Goal: Communication & Community: Answer question/provide support

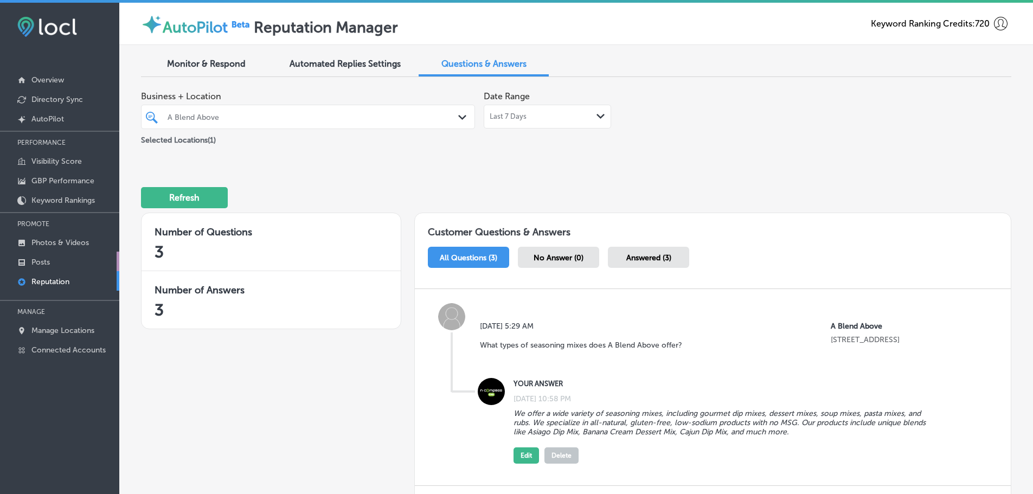
click at [36, 261] on p "Posts" at bounding box center [40, 262] width 18 height 9
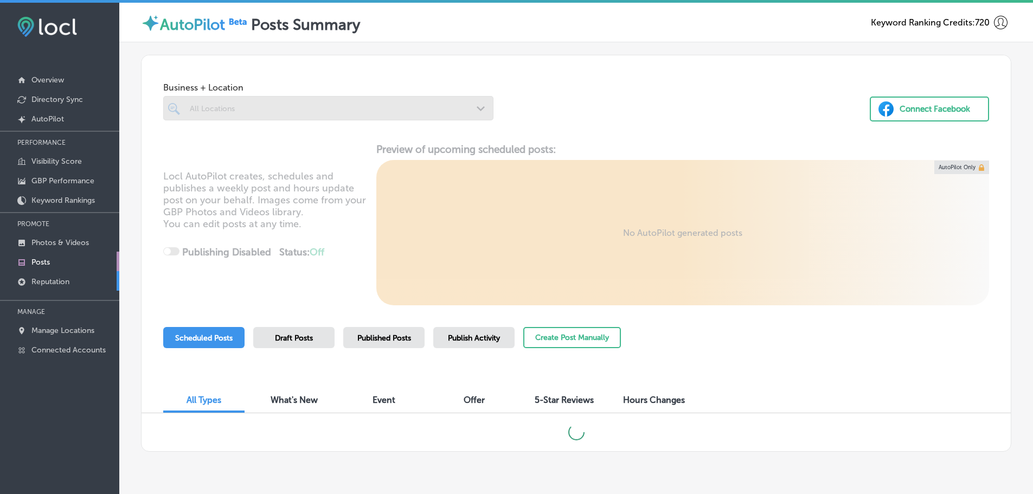
click at [54, 280] on p "Reputation" at bounding box center [50, 281] width 38 height 9
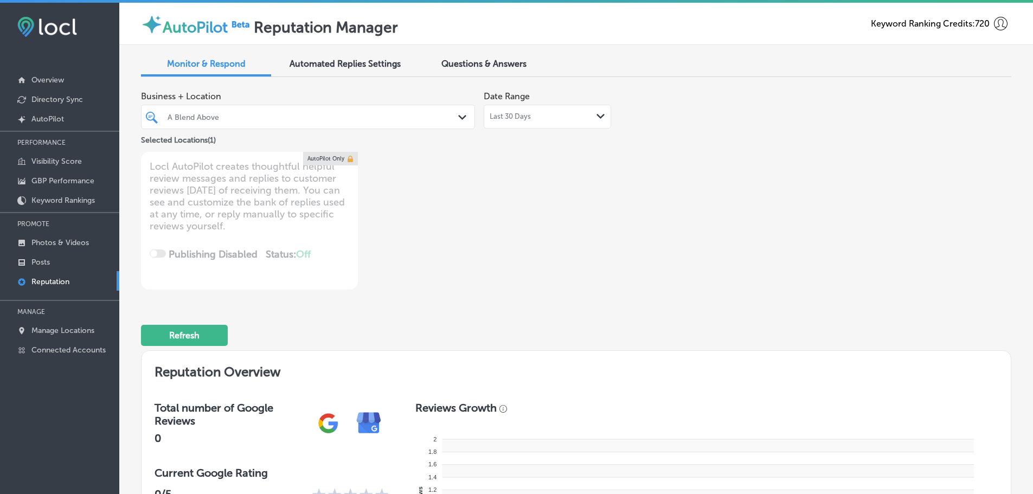
click at [598, 117] on icon "Path Created with Sketch." at bounding box center [600, 116] width 8 height 5
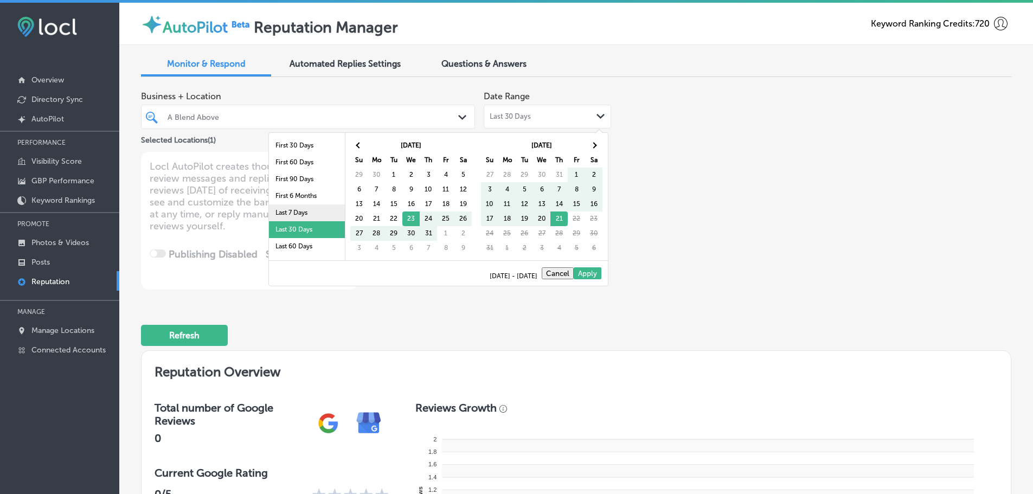
click at [299, 213] on li "Last 7 Days" at bounding box center [307, 212] width 76 height 17
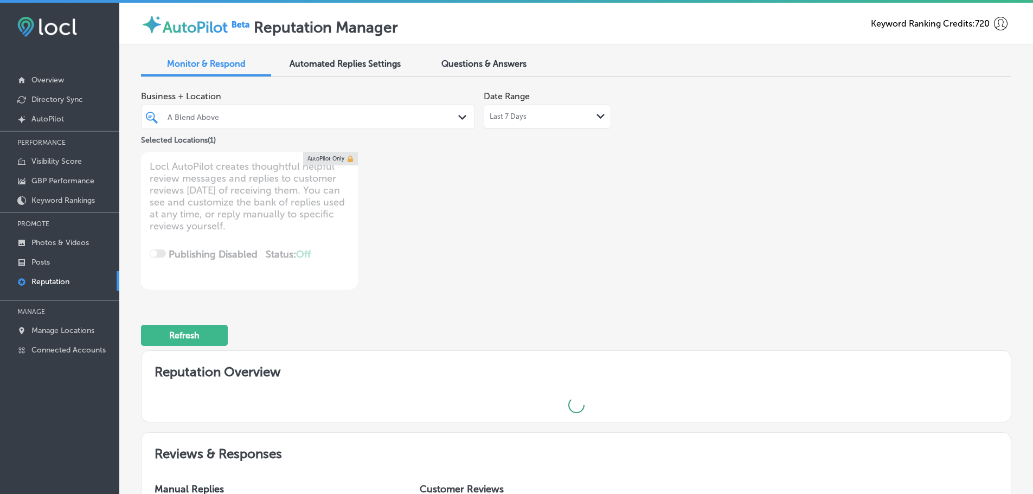
click at [460, 112] on div "Path Created with Sketch." at bounding box center [464, 118] width 12 height 12
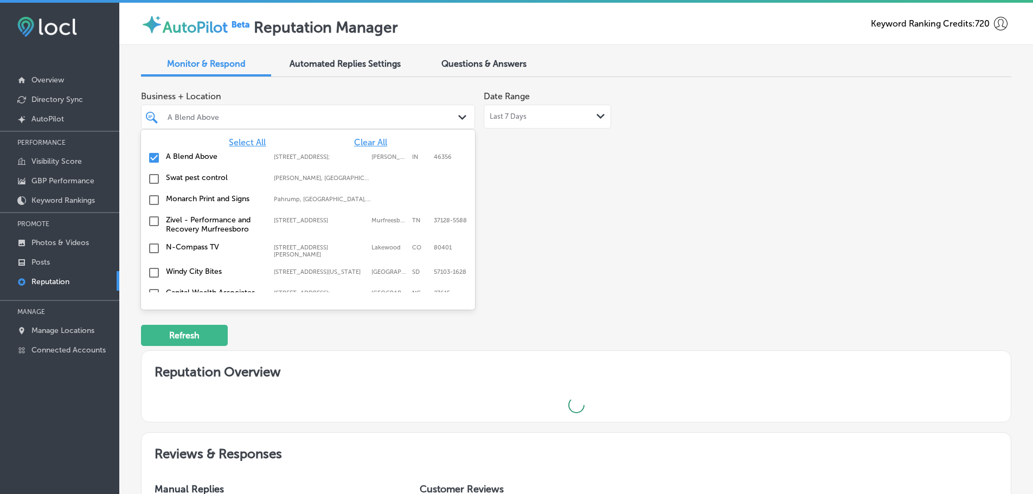
click at [235, 140] on span "Select All" at bounding box center [247, 142] width 37 height 10
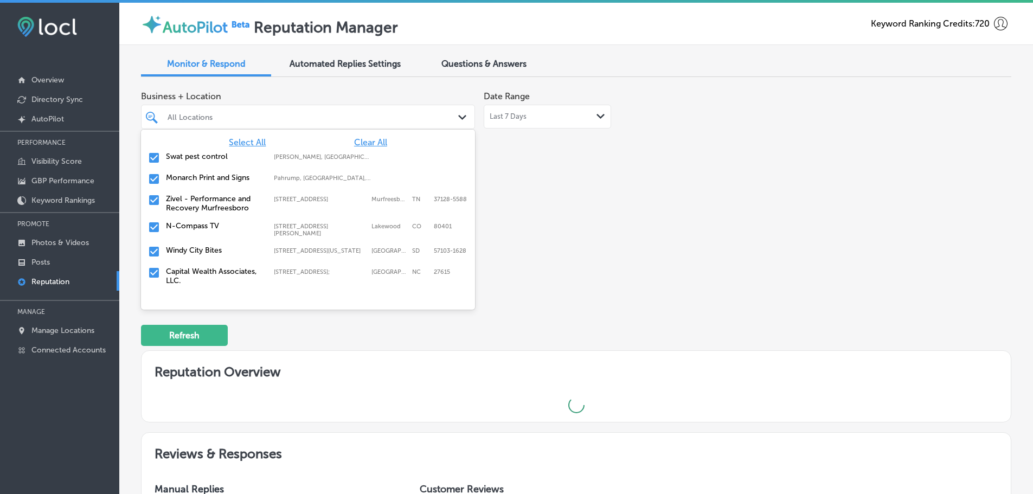
click at [202, 155] on label "Swat pest control" at bounding box center [214, 156] width 97 height 9
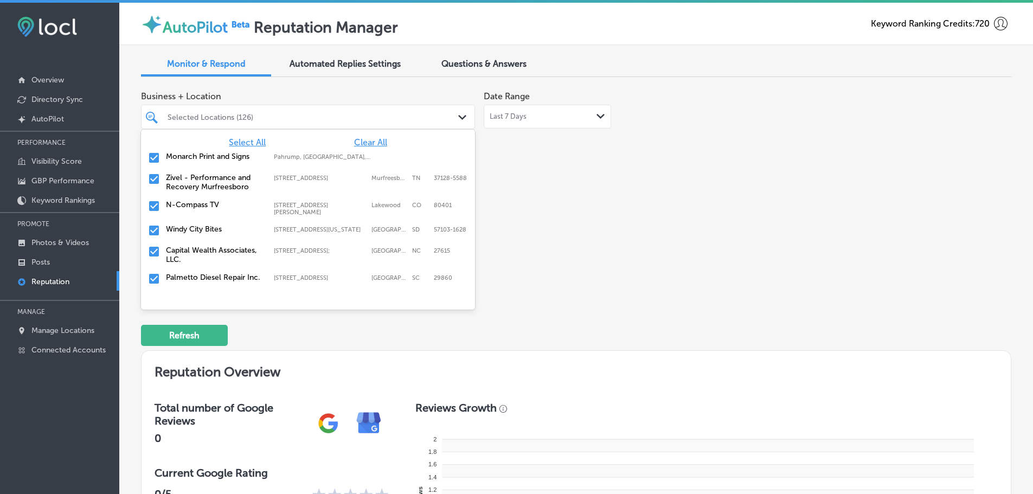
click at [204, 157] on label "Monarch Print and Signs" at bounding box center [214, 156] width 97 height 9
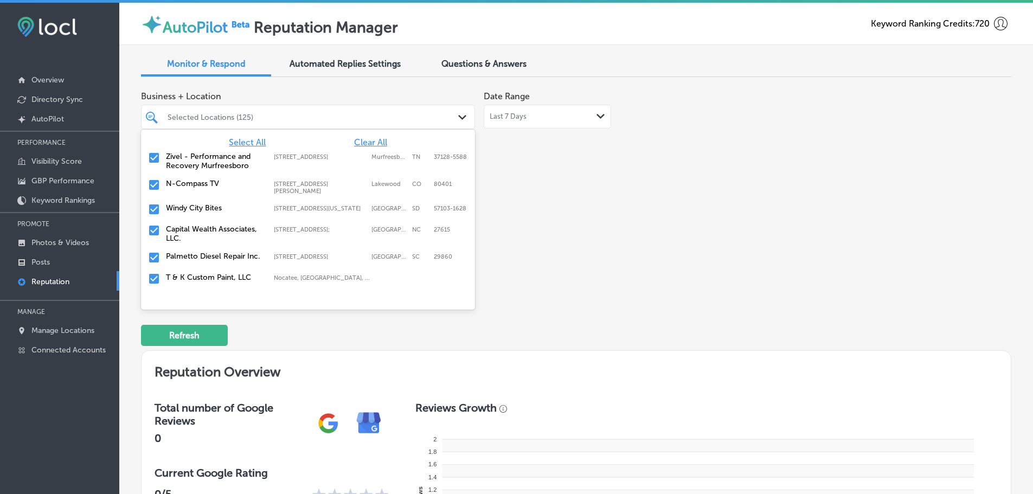
click at [204, 168] on label "Zivel - Performance and Recovery Murfreesboro" at bounding box center [214, 161] width 97 height 18
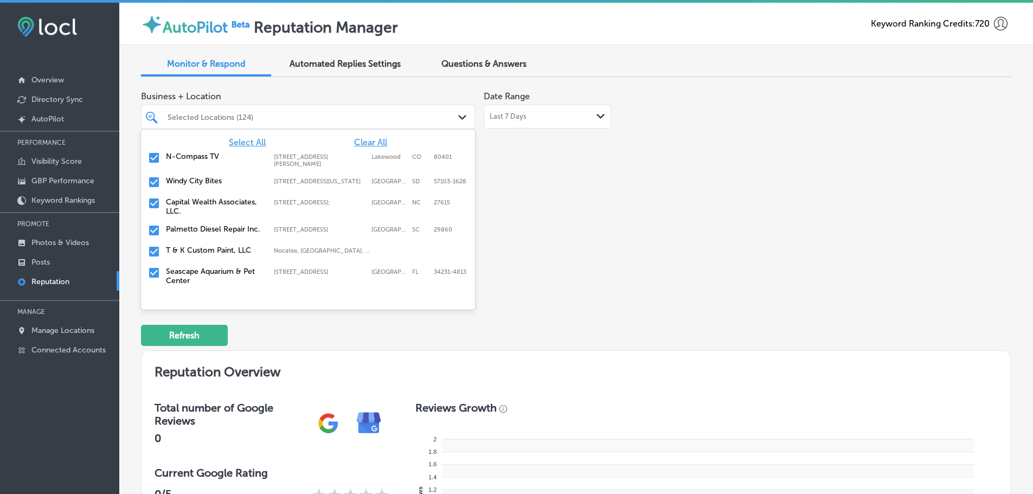
click at [203, 181] on label "Windy City Bites" at bounding box center [214, 180] width 97 height 9
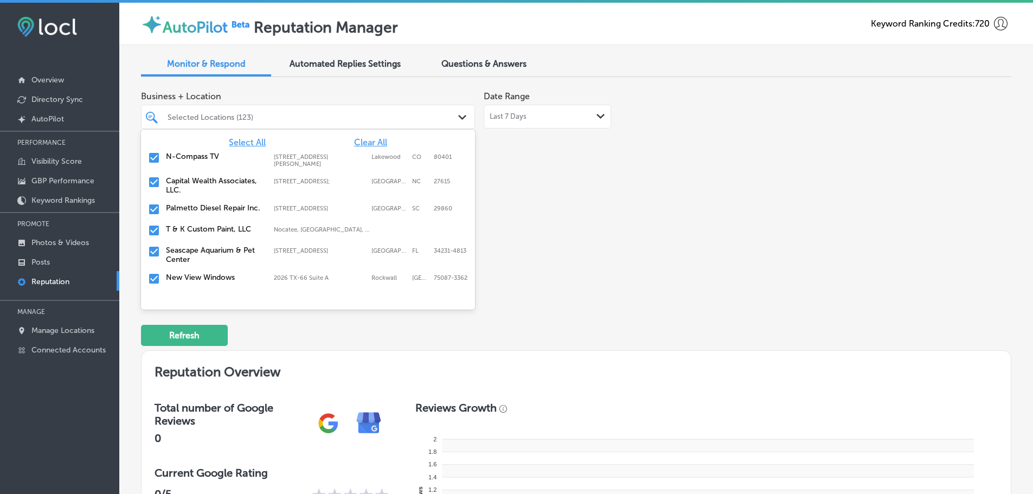
click at [201, 207] on label "Palmetto Diesel Repair Inc." at bounding box center [214, 207] width 97 height 9
click at [201, 207] on label "T & K Custom Paint, LLC" at bounding box center [214, 207] width 97 height 9
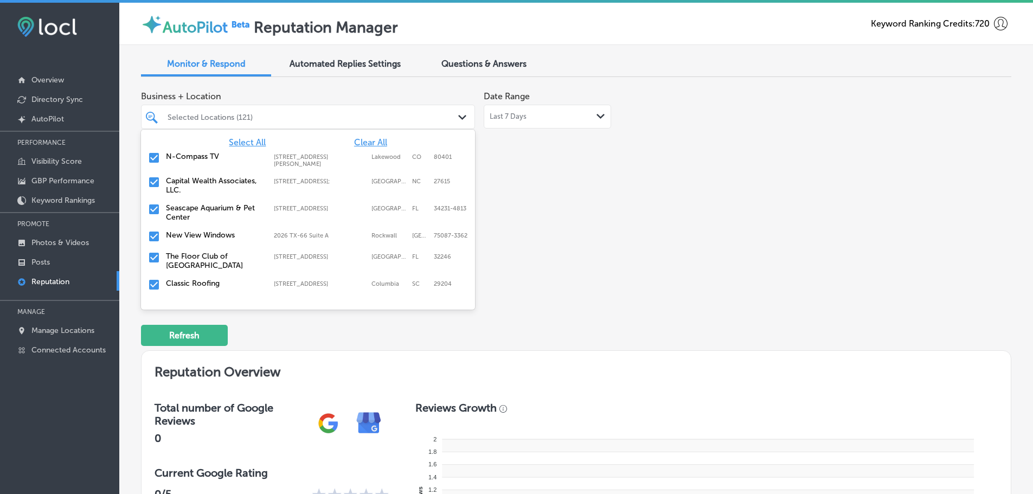
click at [201, 207] on label "Seascape Aquarium & Pet Center" at bounding box center [214, 212] width 97 height 18
click at [201, 207] on label "New View Windows" at bounding box center [214, 207] width 97 height 9
click at [201, 207] on label "The Floor Club of [GEOGRAPHIC_DATA]" at bounding box center [214, 212] width 97 height 18
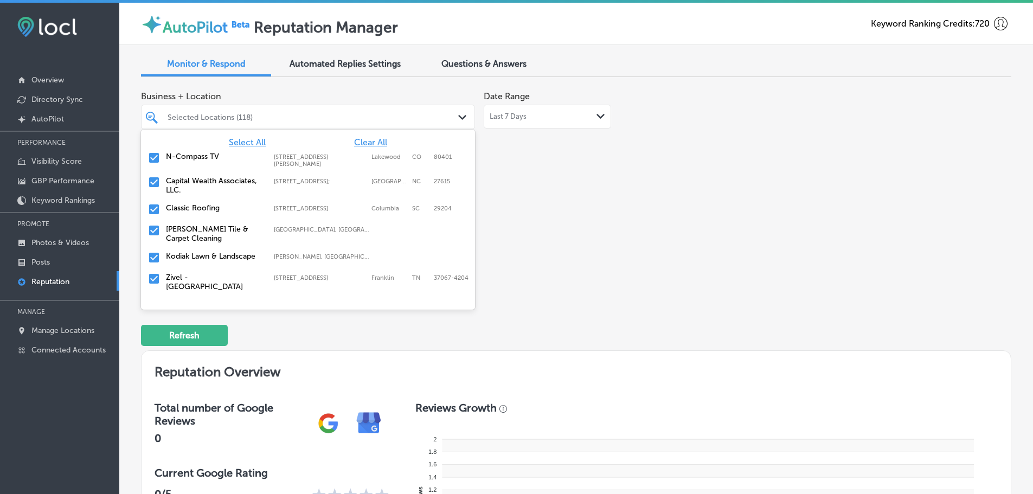
click at [201, 207] on label "Classic Roofing" at bounding box center [214, 207] width 97 height 9
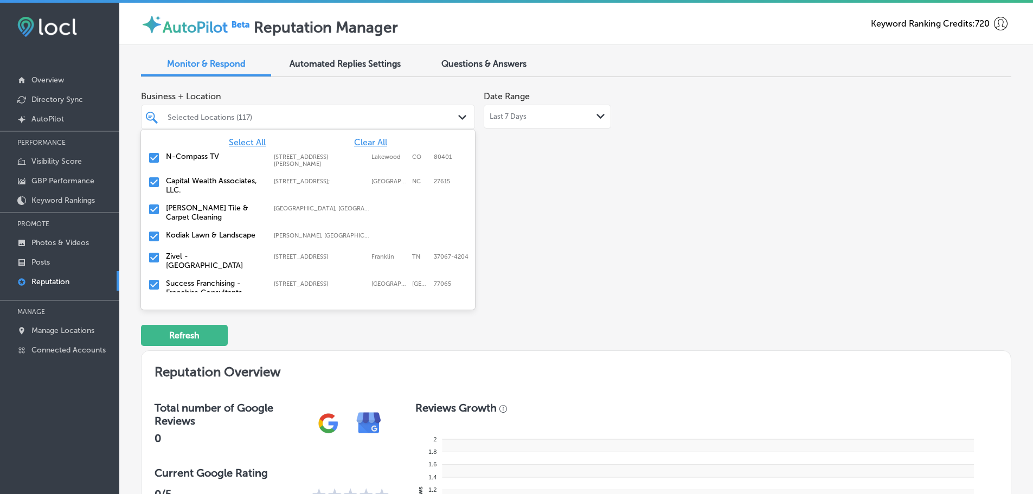
click at [194, 240] on div "Kodiak Lawn & Landscape [PERSON_NAME], [GEOGRAPHIC_DATA], [GEOGRAPHIC_DATA] | […" at bounding box center [307, 236] width 325 height 17
click at [190, 261] on label "Success Franchising - Franchise Consultants" at bounding box center [214, 267] width 97 height 18
click at [190, 261] on label "Royal Garage Doors" at bounding box center [214, 262] width 97 height 9
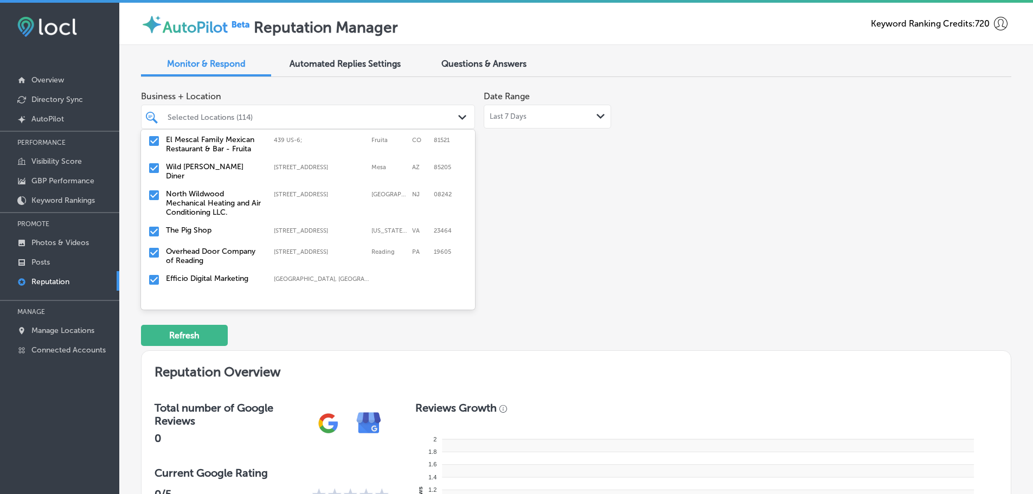
scroll to position [163, 0]
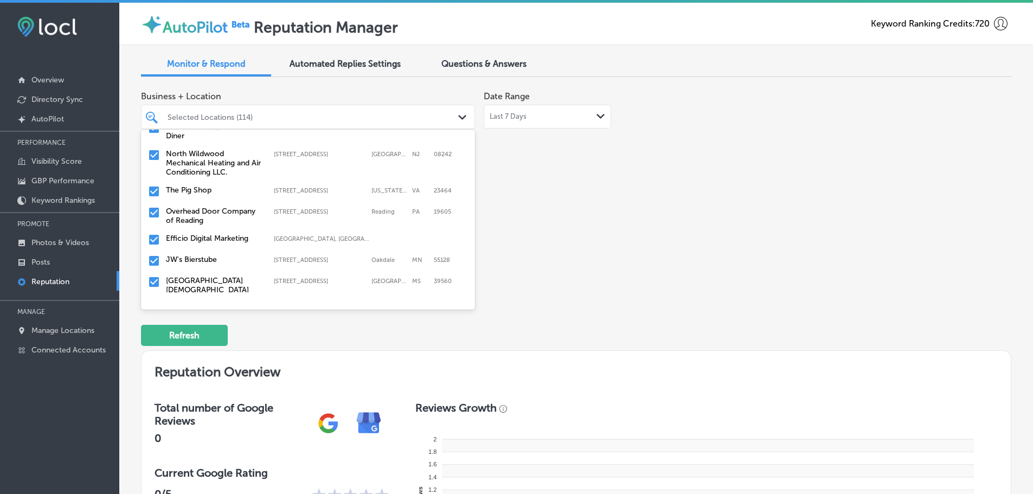
click at [193, 149] on label "North Wildwood Mechanical Heating and Air Conditioning LLC." at bounding box center [214, 163] width 97 height 28
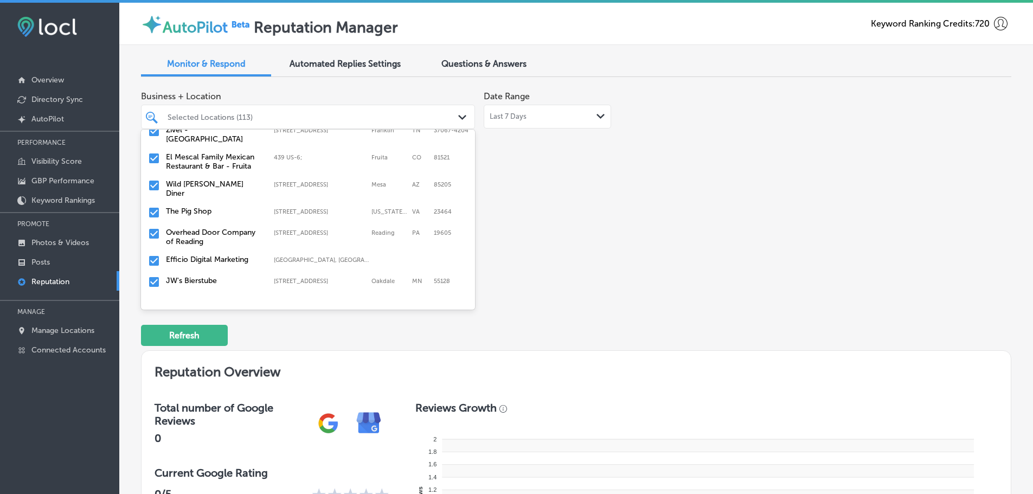
scroll to position [108, 0]
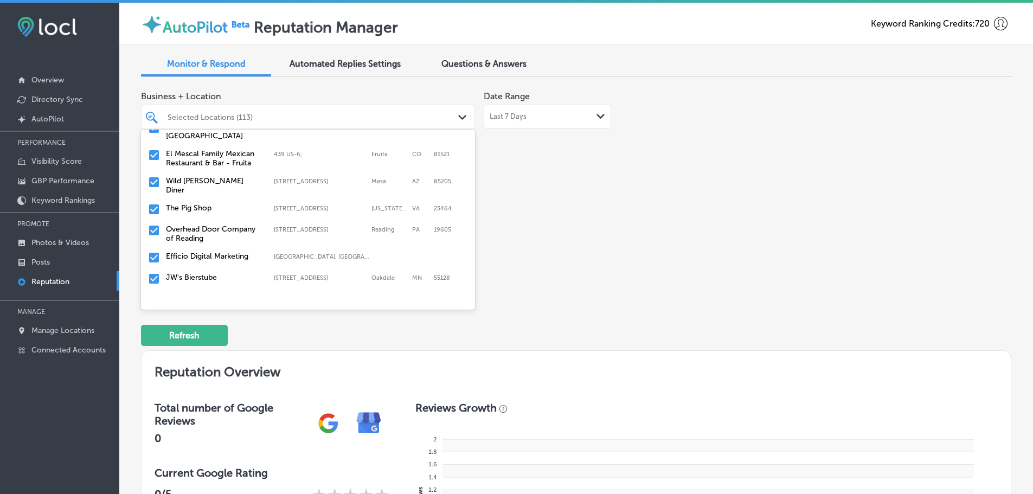
click at [195, 203] on label "The Pig Shop" at bounding box center [214, 207] width 97 height 9
click at [195, 203] on label "Overhead Door Company of Reading" at bounding box center [214, 212] width 97 height 18
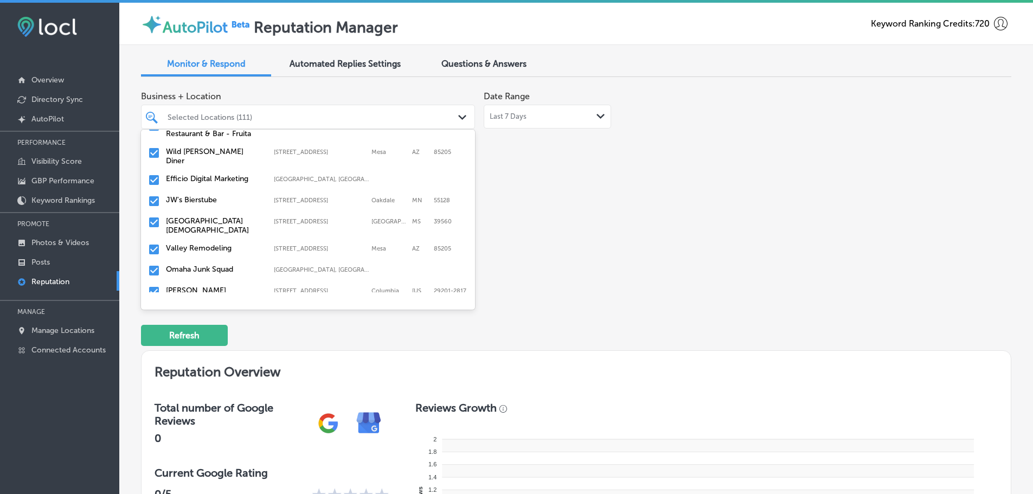
scroll to position [163, 0]
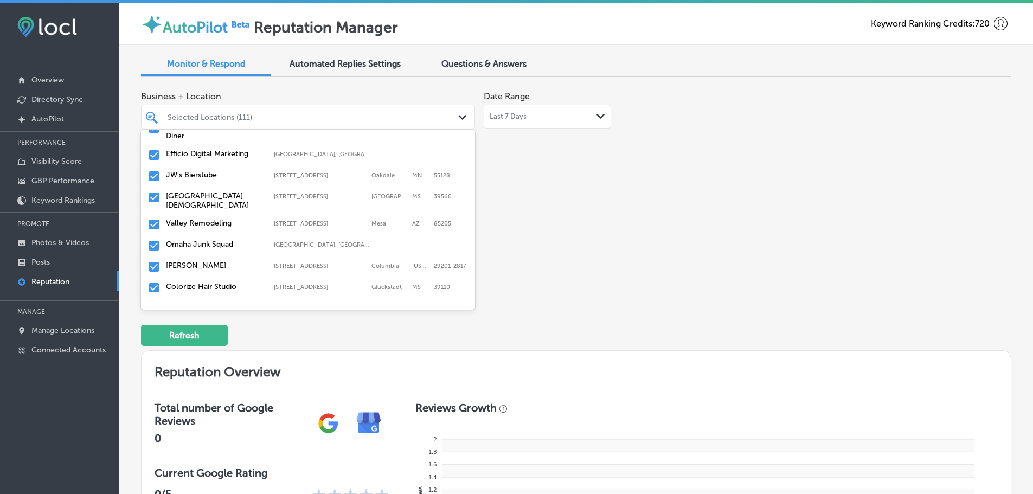
click at [188, 170] on label "JW's Bierstube" at bounding box center [214, 174] width 97 height 9
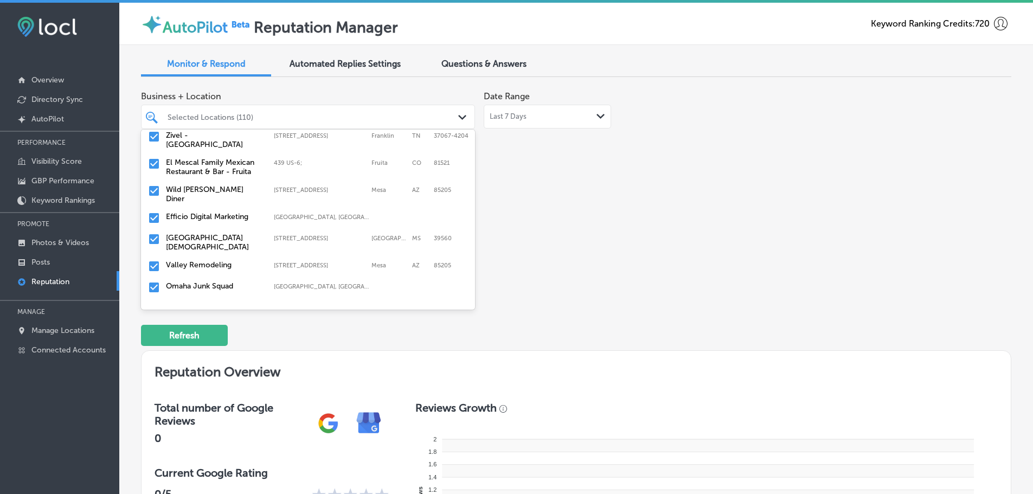
scroll to position [108, 0]
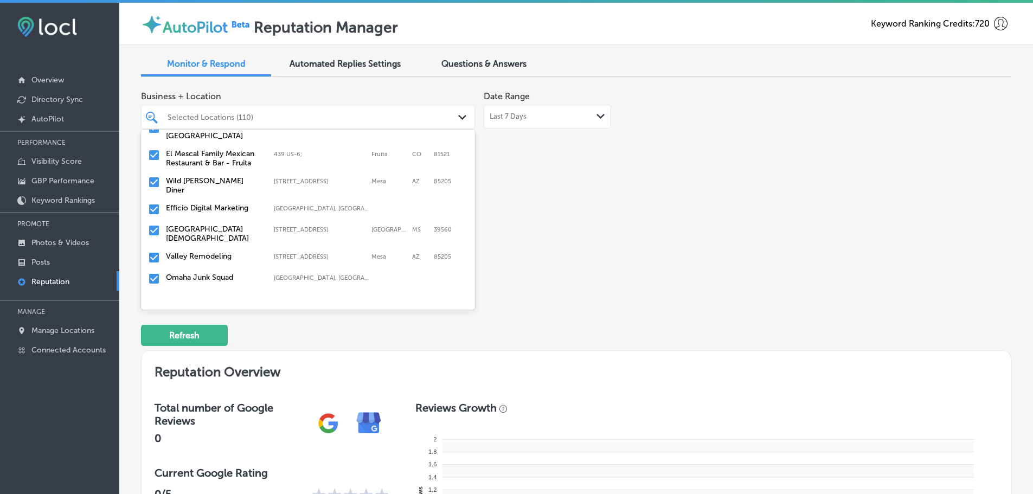
click at [193, 225] on label "[GEOGRAPHIC_DATA][DEMOGRAPHIC_DATA]" at bounding box center [214, 233] width 97 height 18
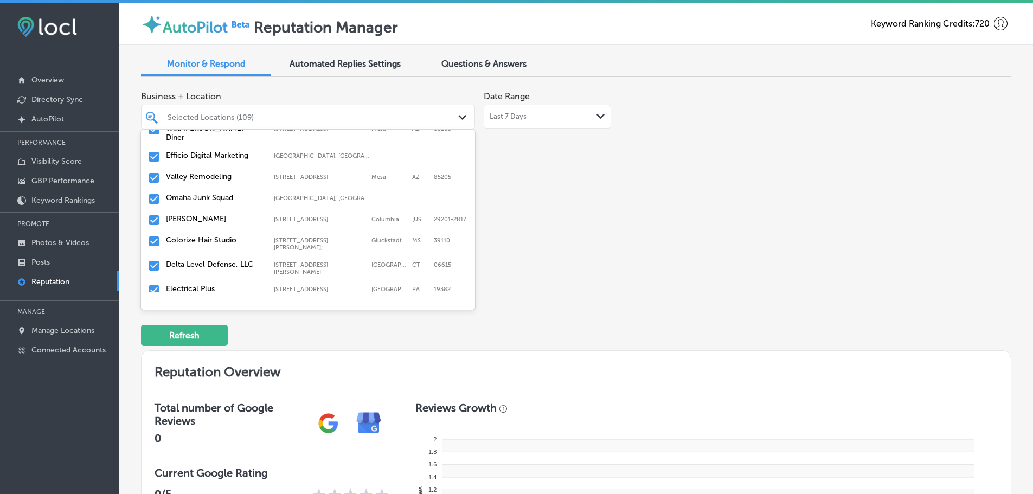
scroll to position [163, 0]
click at [198, 171] on label "Valley Remodeling" at bounding box center [214, 174] width 97 height 9
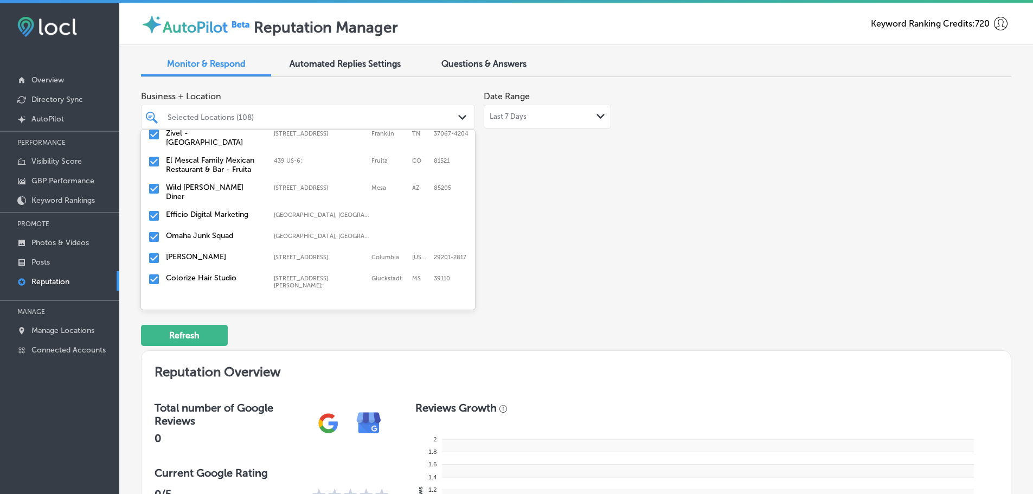
scroll to position [108, 0]
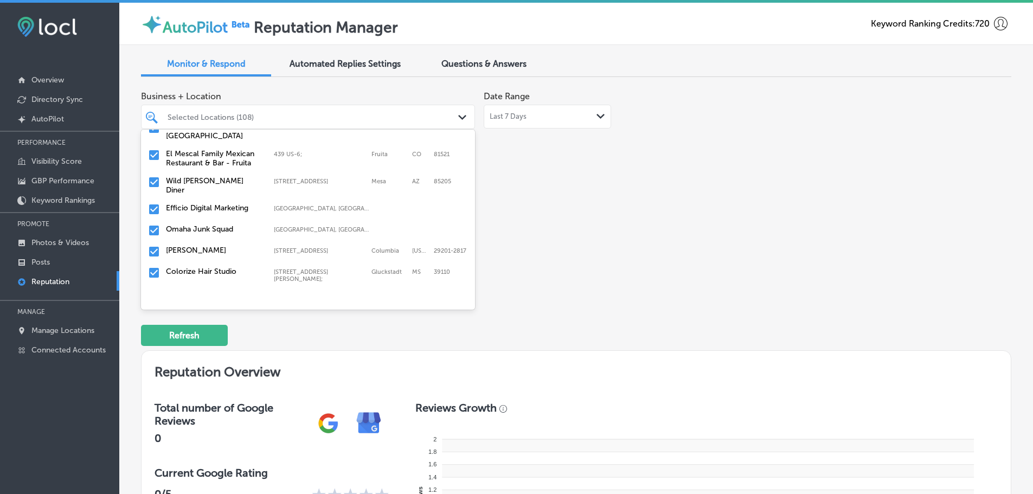
click at [194, 229] on div "Omaha Junk Squad Omaha, [GEOGRAPHIC_DATA], [GEOGRAPHIC_DATA] | [GEOGRAPHIC_DATA…" at bounding box center [307, 230] width 325 height 17
click at [194, 229] on div "[PERSON_NAME] [STREET_ADDRESS][US_STATE]-[GEOGRAPHIC_DATA][STREET_ADDRESS][US_S…" at bounding box center [307, 230] width 325 height 17
click at [195, 224] on label "Colorize Hair Studio" at bounding box center [214, 228] width 97 height 9
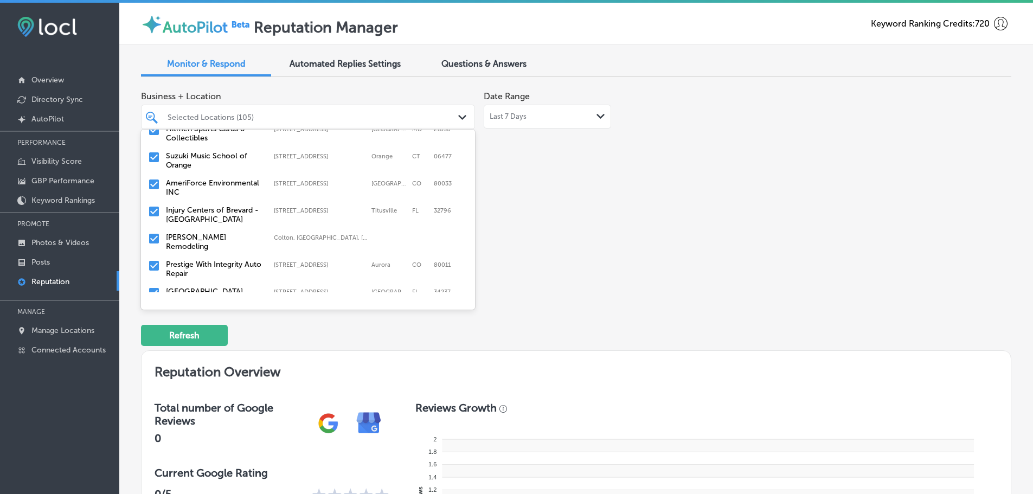
scroll to position [271, 0]
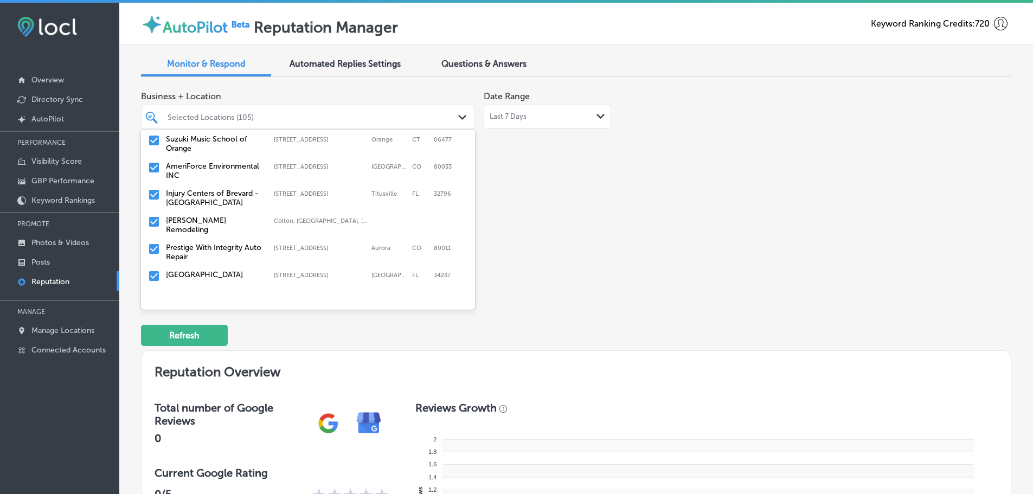
click at [195, 216] on label "[PERSON_NAME] Remodeling" at bounding box center [214, 225] width 97 height 18
click at [198, 216] on label "Prestige With Integrity Auto Repair" at bounding box center [214, 225] width 97 height 18
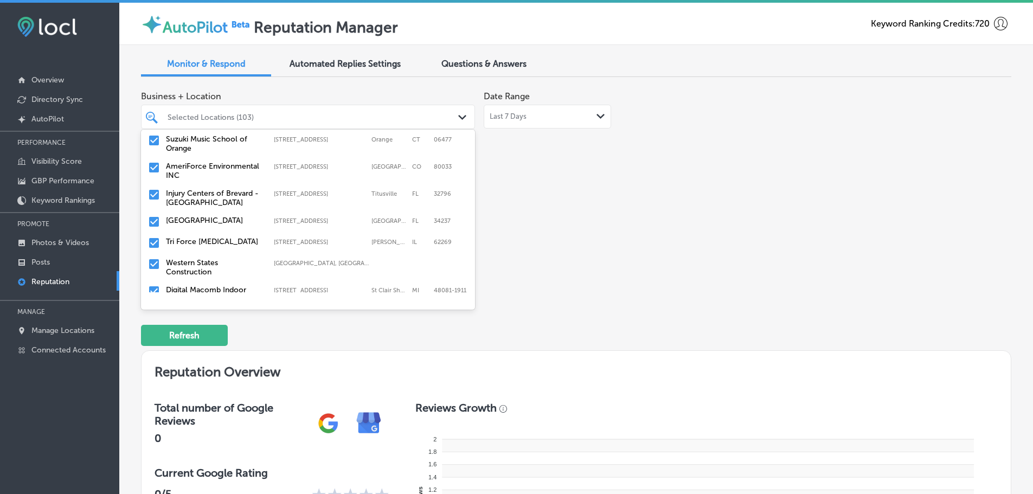
click at [207, 237] on label "Tri Force [MEDICAL_DATA]" at bounding box center [214, 241] width 97 height 9
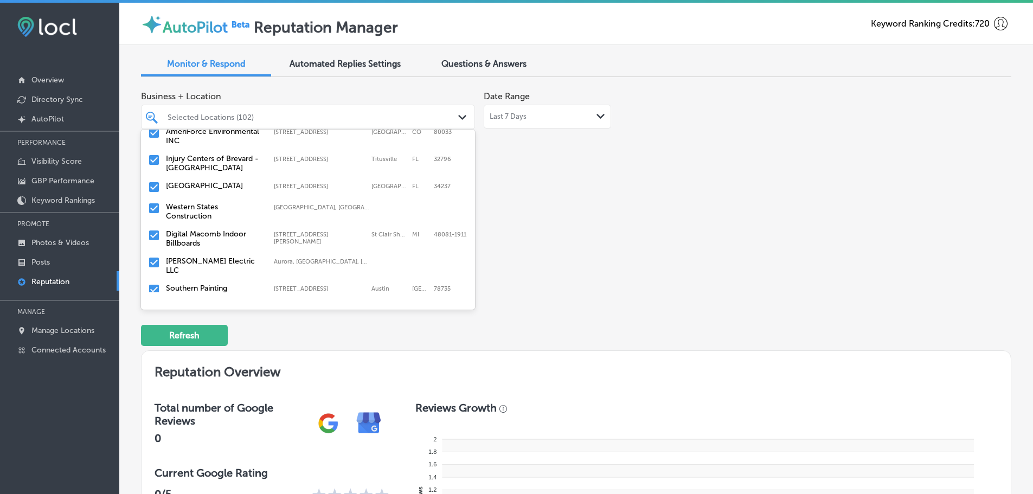
scroll to position [325, 0]
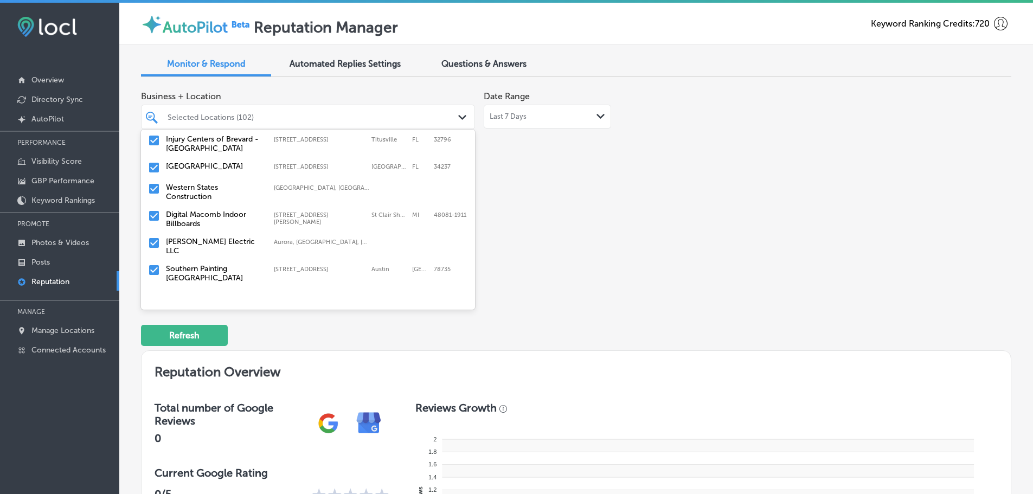
click at [196, 185] on label "Western States Construction" at bounding box center [214, 192] width 97 height 18
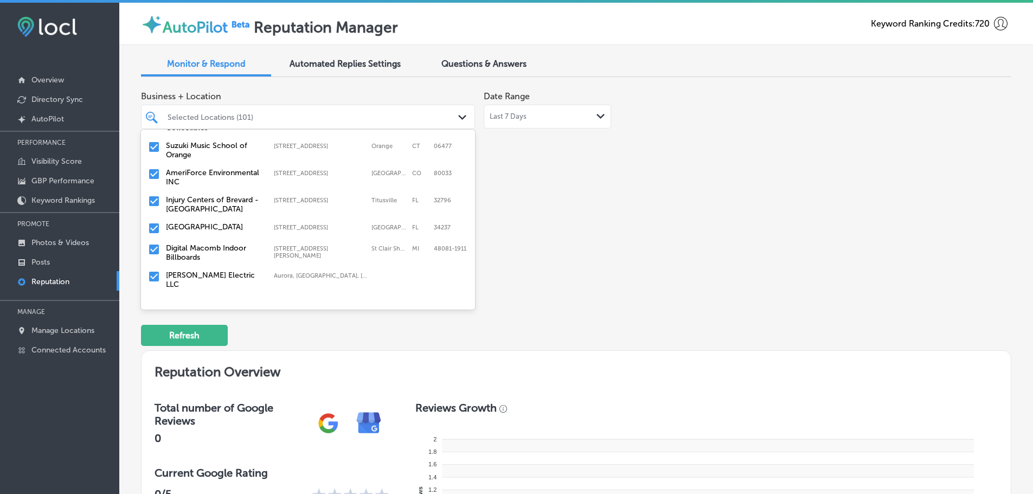
scroll to position [271, 0]
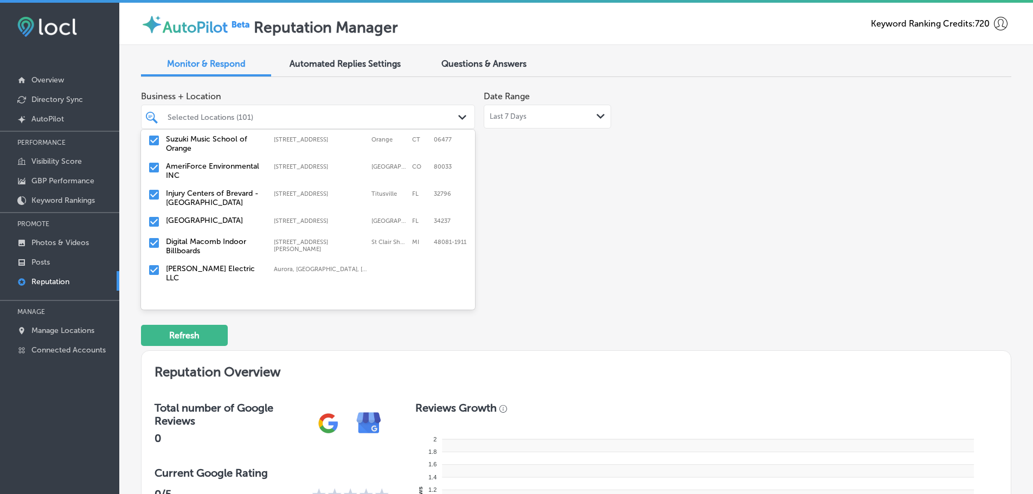
click at [208, 264] on label "[PERSON_NAME] Electric LLC" at bounding box center [214, 273] width 97 height 18
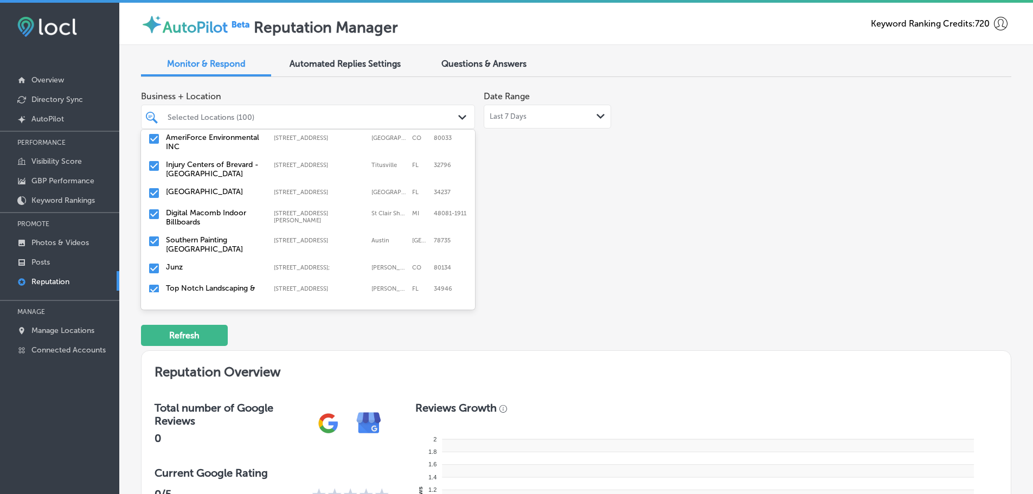
scroll to position [325, 0]
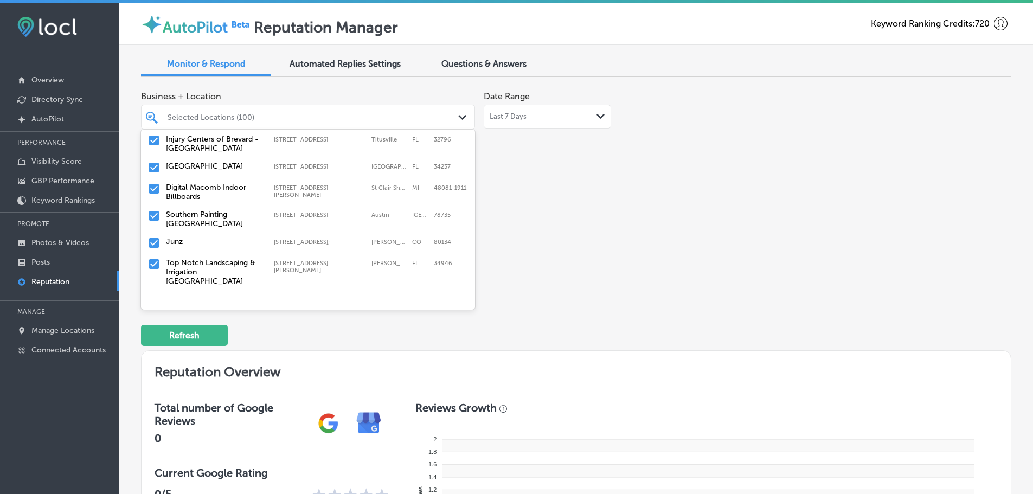
click at [219, 213] on label "Southern Painting [GEOGRAPHIC_DATA]" at bounding box center [214, 219] width 97 height 18
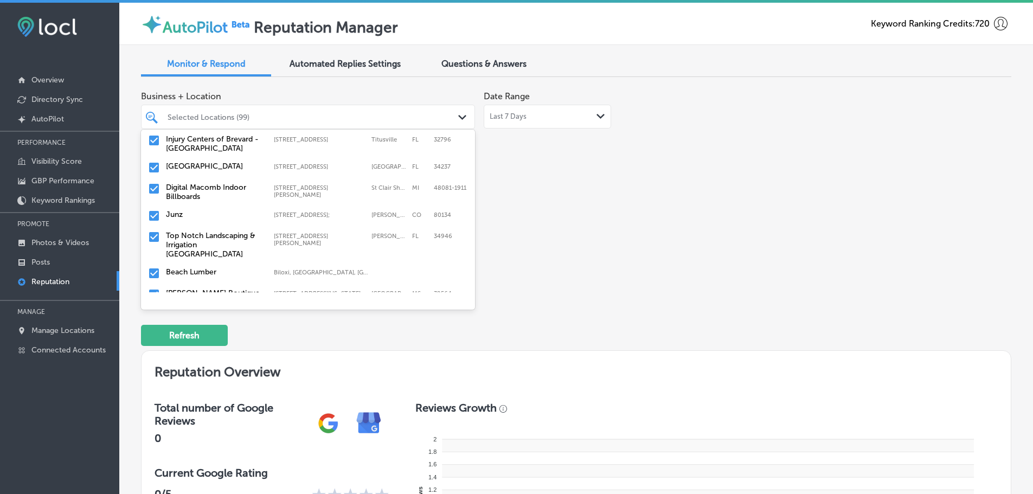
click at [217, 232] on label "Top Notch Landscaping & Irrigation [GEOGRAPHIC_DATA]" at bounding box center [214, 245] width 97 height 28
click at [215, 231] on label "Beach Lumber" at bounding box center [214, 235] width 97 height 9
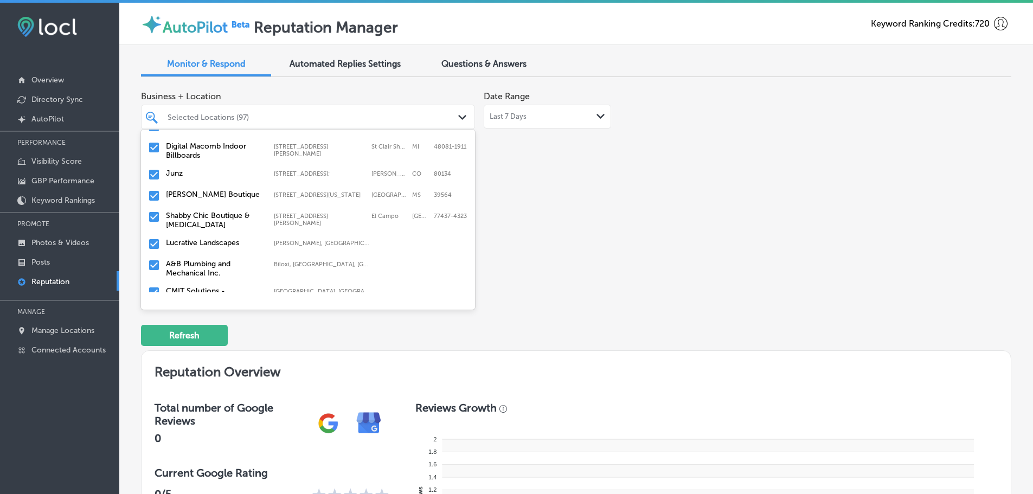
scroll to position [380, 0]
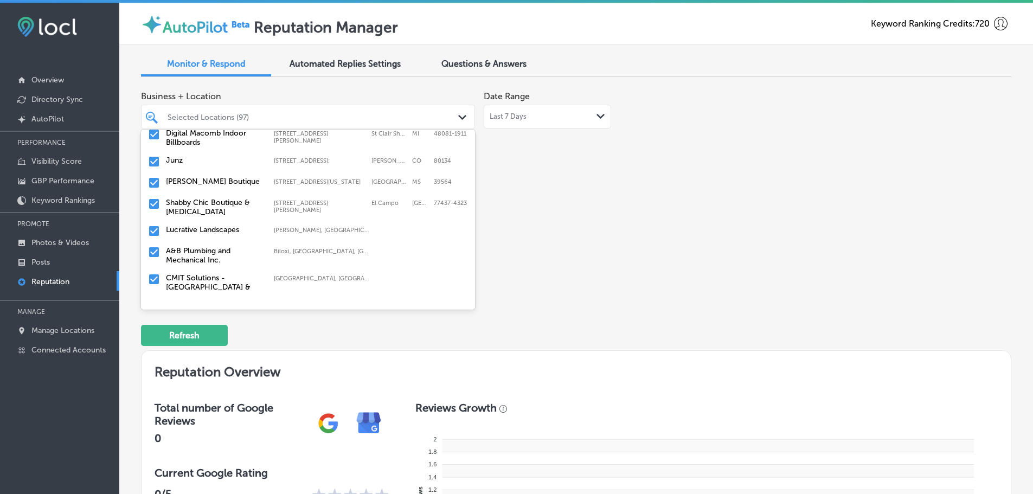
click at [217, 200] on label "Shabby Chic Boutique & [MEDICAL_DATA]" at bounding box center [214, 207] width 97 height 18
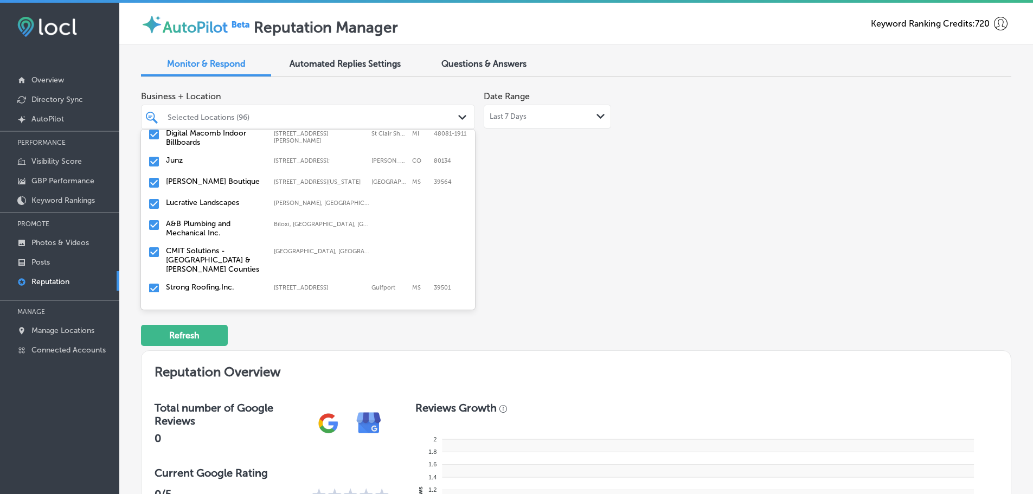
click at [210, 224] on label "A&B Plumbing and Mechanical Inc." at bounding box center [214, 228] width 97 height 18
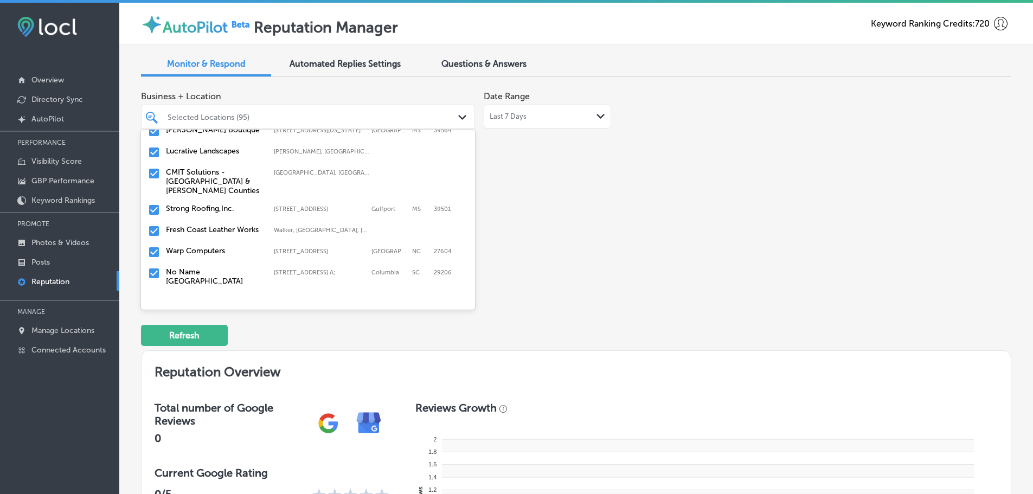
scroll to position [434, 0]
click at [204, 178] on label "CMIT Solutions - [GEOGRAPHIC_DATA] & [PERSON_NAME] Counties" at bounding box center [214, 179] width 97 height 28
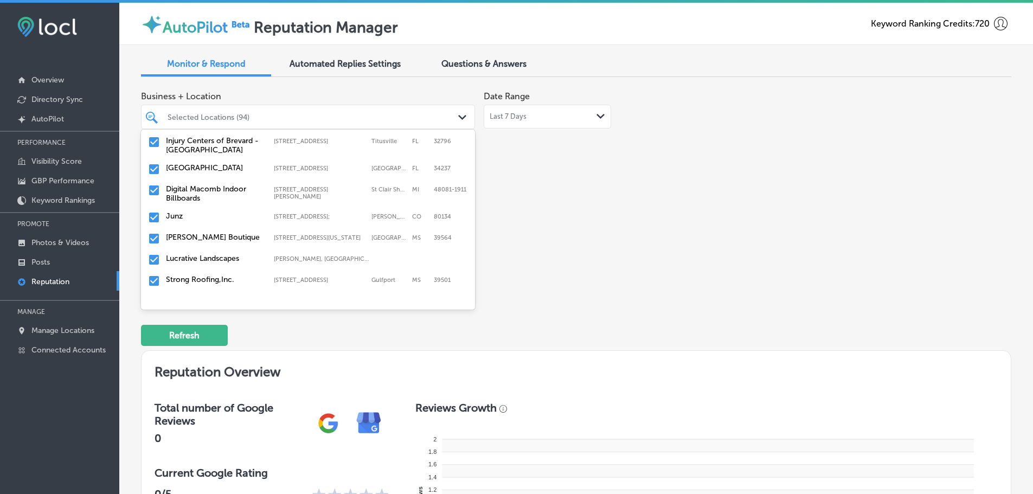
scroll to position [325, 0]
drag, startPoint x: 204, startPoint y: 178, endPoint x: 209, endPoint y: 251, distance: 72.8
click at [209, 252] on label "Lucrative Landscapes" at bounding box center [214, 256] width 97 height 9
click at [209, 252] on label "Strong Roofing,Inc." at bounding box center [214, 256] width 97 height 9
click at [210, 252] on label "Fresh Coast Leather Works" at bounding box center [214, 256] width 97 height 9
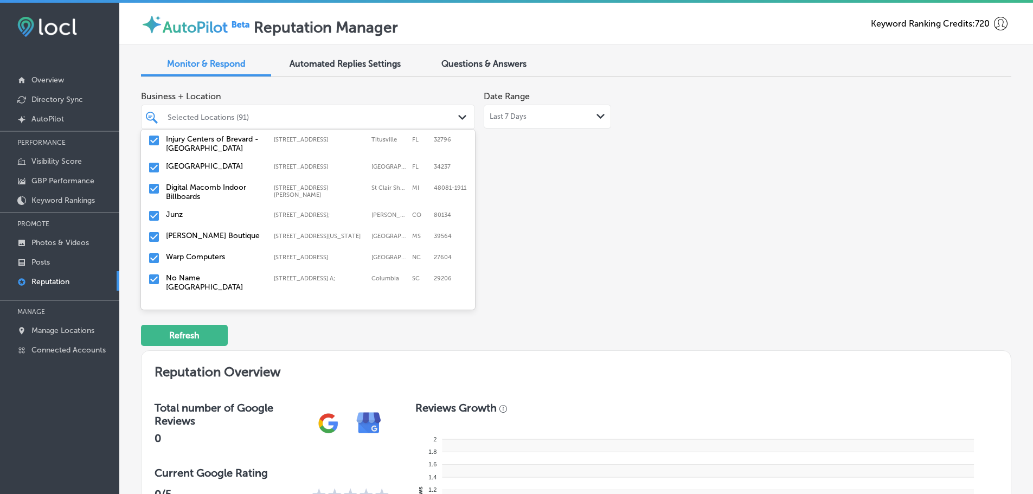
click at [210, 252] on label "Warp Computers" at bounding box center [214, 256] width 97 height 9
click at [210, 252] on label "No Name [GEOGRAPHIC_DATA]" at bounding box center [214, 261] width 97 height 18
click at [210, 252] on label "Zivel - Performance and Recovery [PERSON_NAME]" at bounding box center [214, 261] width 97 height 18
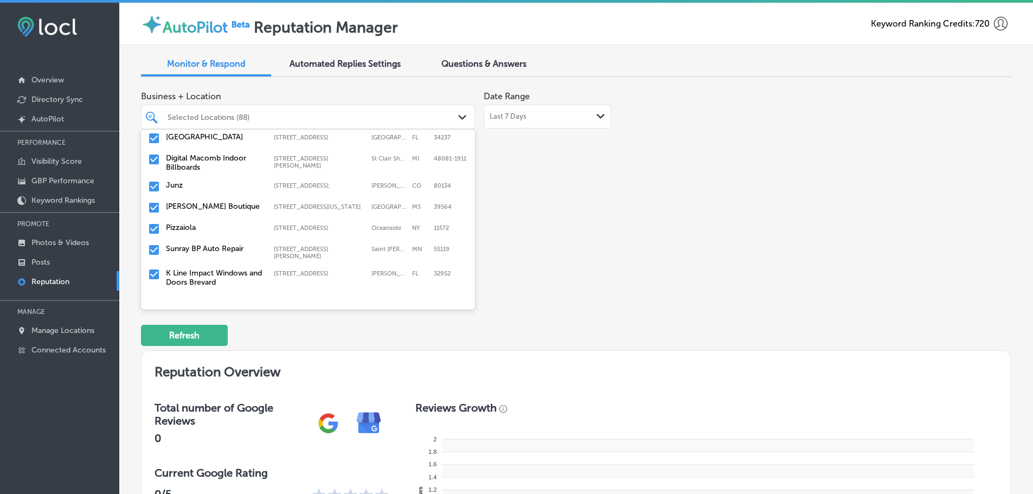
scroll to position [380, 0]
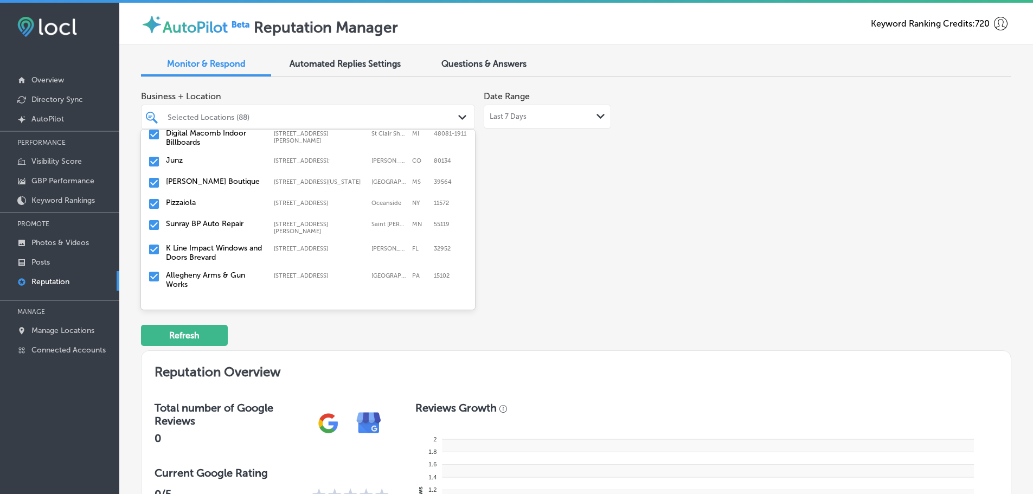
click at [208, 245] on label "K Line Impact Windows and Doors Brevard" at bounding box center [214, 252] width 97 height 18
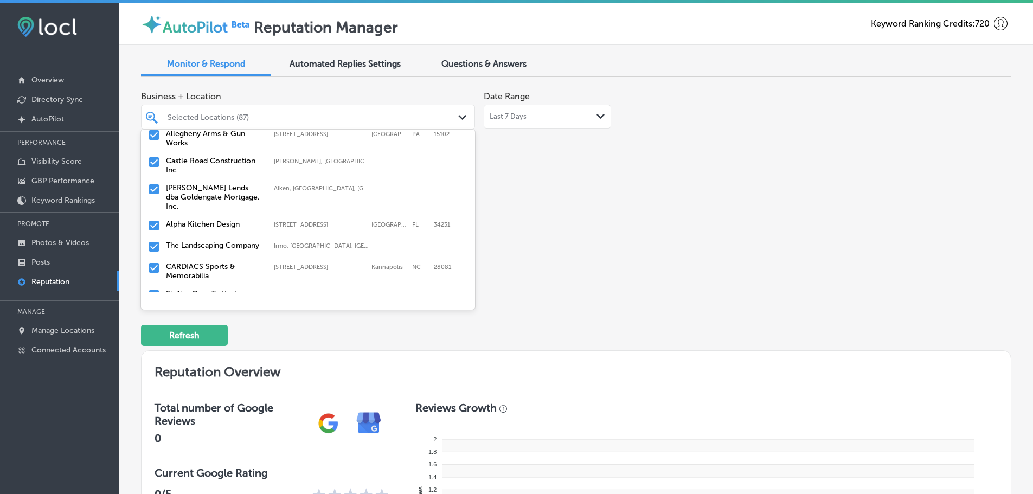
scroll to position [434, 0]
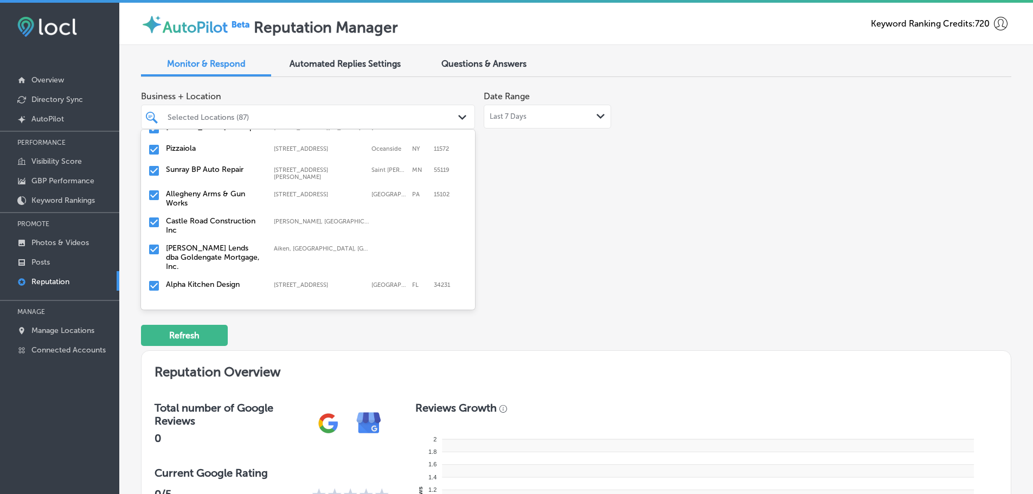
click at [213, 216] on label "Castle Road Construction Inc" at bounding box center [214, 225] width 97 height 18
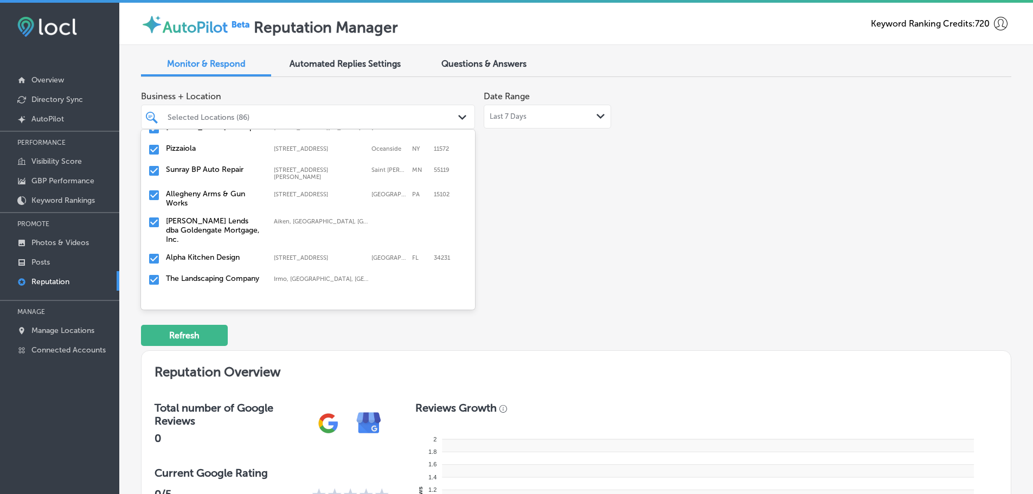
click at [211, 227] on label "[PERSON_NAME] Lends dba Goldengate Mortgage, Inc." at bounding box center [214, 230] width 97 height 28
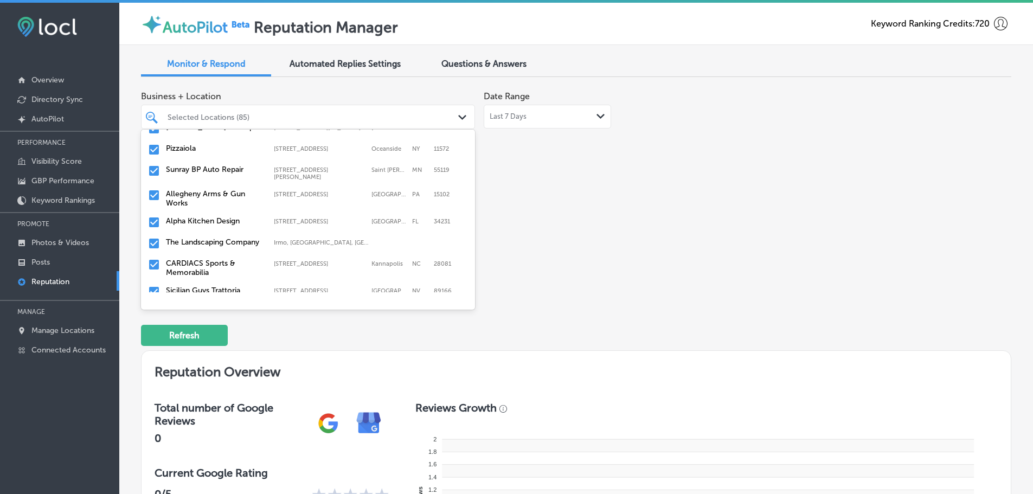
click at [211, 237] on label "The Landscaping Company" at bounding box center [214, 241] width 97 height 9
click at [211, 237] on label "CARDIACS Sports & Memorabilia" at bounding box center [214, 246] width 97 height 18
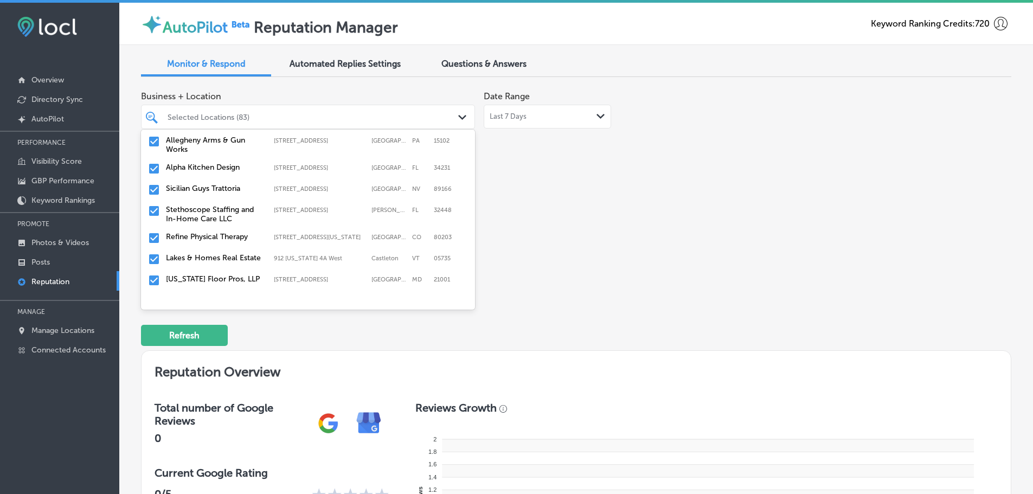
scroll to position [488, 0]
click at [215, 183] on div "Sicilian Guys Trattoria [STREET_ADDRESS][GEOGRAPHIC_DATA][STREET_ADDRESS]" at bounding box center [287, 187] width 242 height 9
click at [195, 183] on label "Stethoscope Staffing and In-Home Care LLC" at bounding box center [214, 192] width 97 height 18
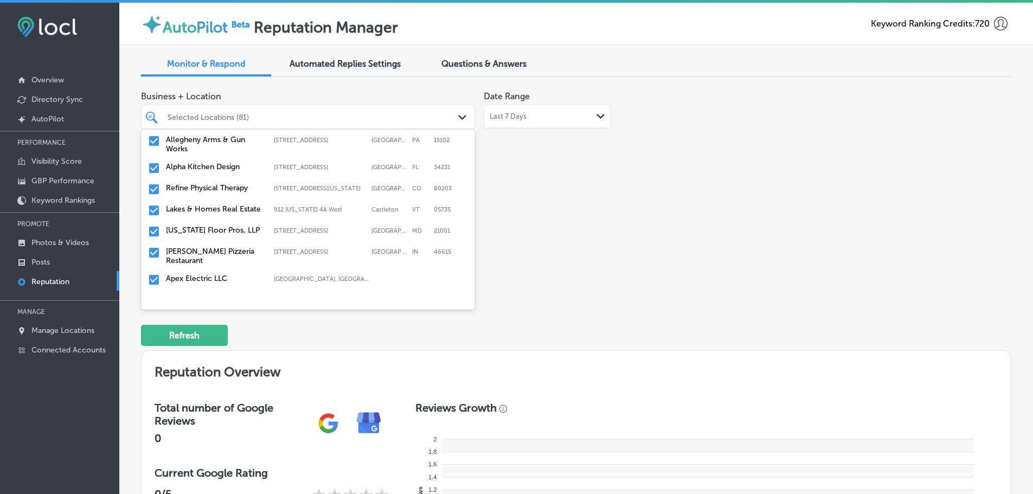
click at [209, 227] on label "[US_STATE] Floor Pros, LLP" at bounding box center [214, 230] width 97 height 9
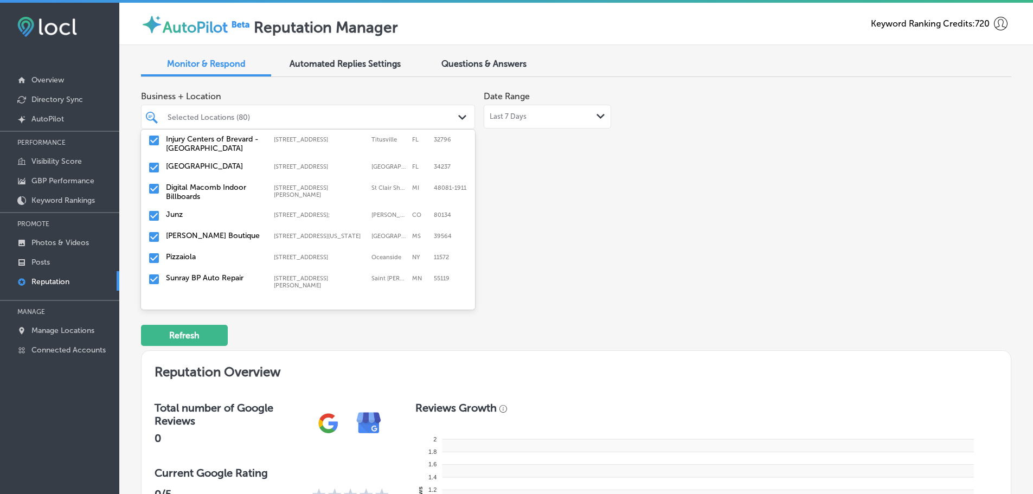
scroll to position [434, 0]
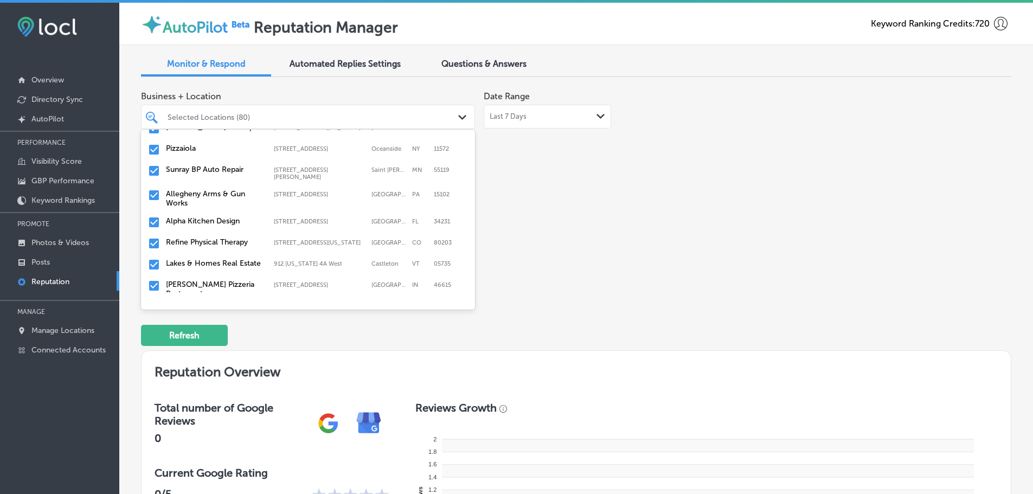
click at [209, 237] on label "Refine Physical Therapy" at bounding box center [214, 241] width 97 height 9
click at [200, 259] on label "[PERSON_NAME] Pizzeria Restaurant" at bounding box center [214, 268] width 97 height 18
click at [203, 261] on div "Apex Electric LLC [GEOGRAPHIC_DATA], [GEOGRAPHIC_DATA], [GEOGRAPHIC_DATA] | [GE…" at bounding box center [307, 264] width 325 height 17
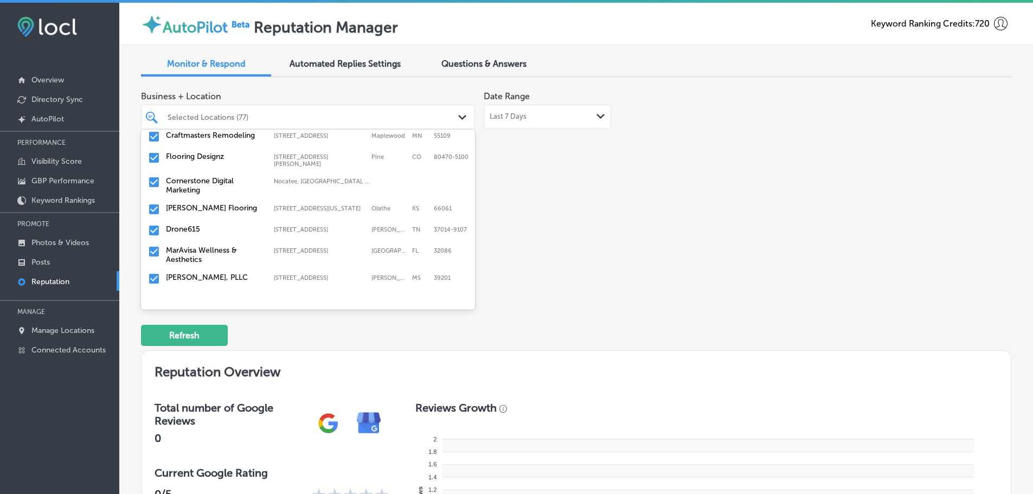
scroll to position [542, 0]
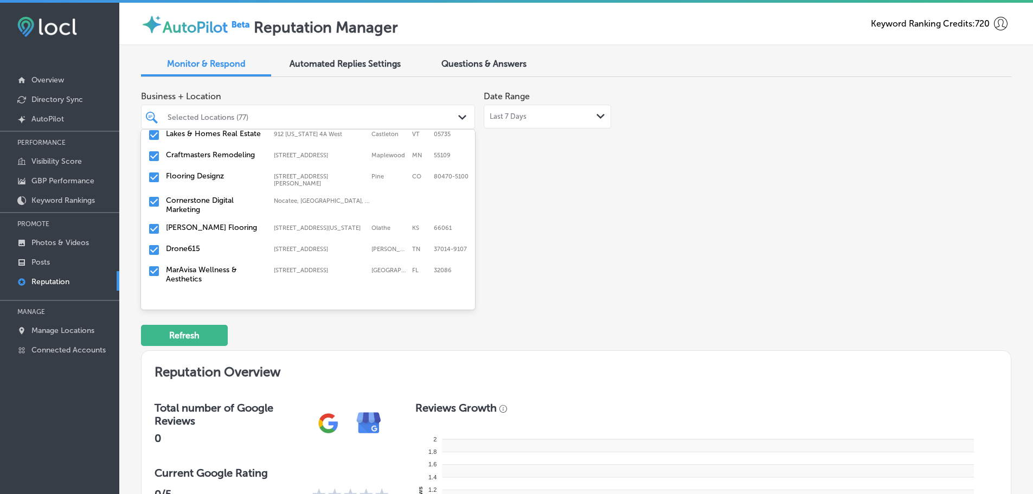
click at [218, 150] on label "Craftmasters Remodeling" at bounding box center [214, 154] width 97 height 9
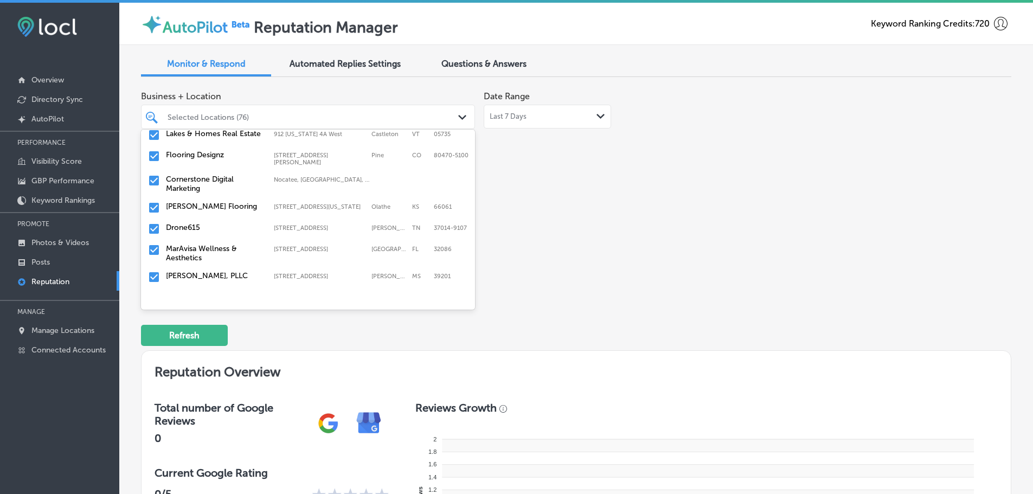
click at [197, 223] on label "Drone615" at bounding box center [214, 227] width 97 height 9
click at [196, 153] on div "Flooring Designz [STREET_ADDRESS][PERSON_NAME] [STREET_ADDRESS][PERSON_NAME]" at bounding box center [307, 158] width 325 height 20
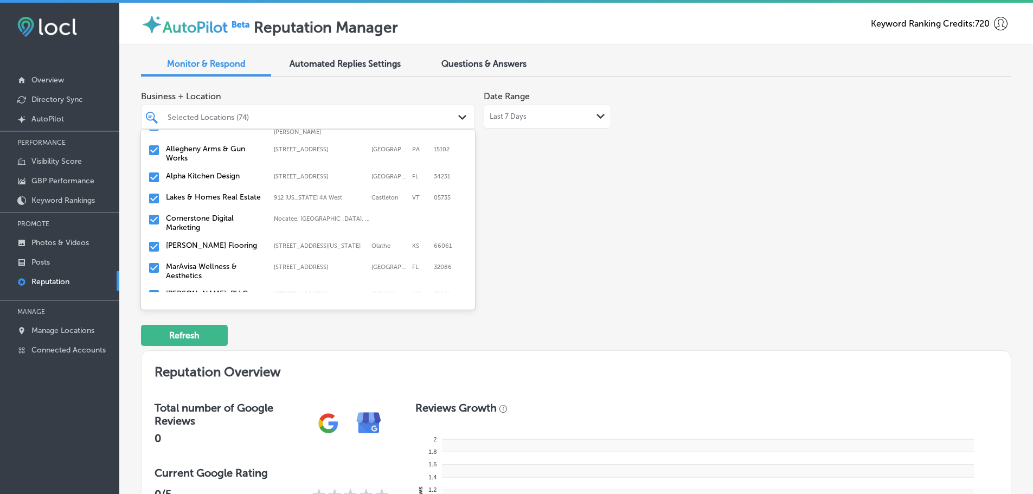
scroll to position [488, 0]
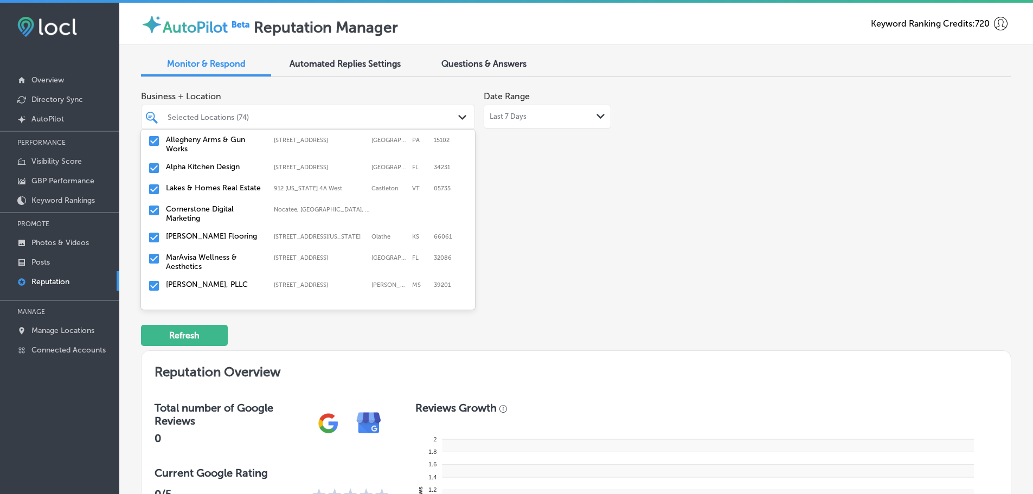
click at [211, 232] on label "[PERSON_NAME] Flooring" at bounding box center [214, 236] width 97 height 9
click at [216, 234] on label "MarAvisa Wellness & Aesthetics" at bounding box center [214, 241] width 97 height 18
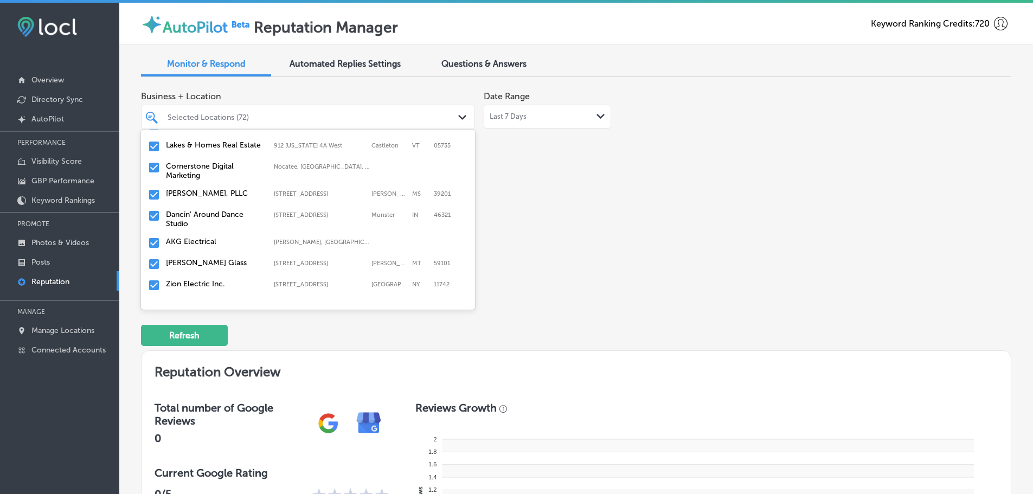
scroll to position [542, 0]
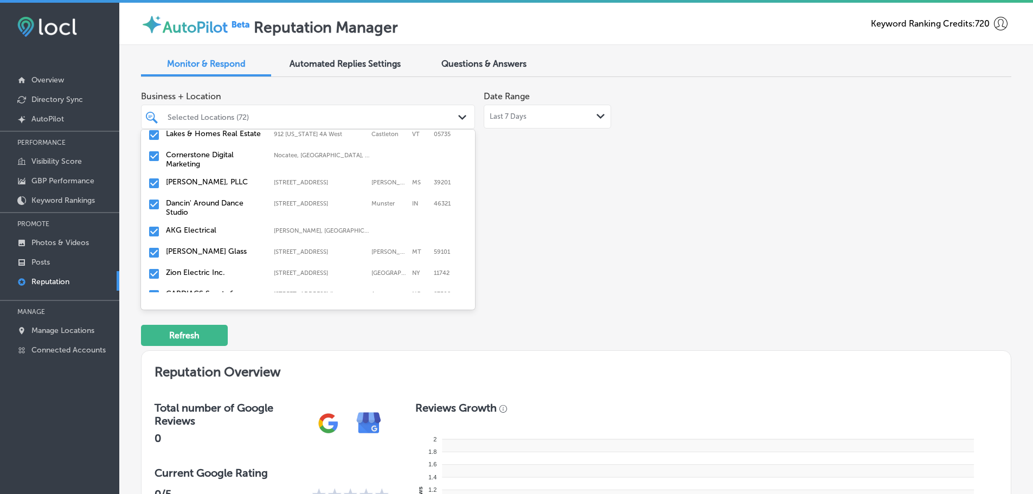
click at [213, 180] on div "[PERSON_NAME], PLLC [STREET_ADDRESS] [STREET_ADDRESS]" at bounding box center [307, 183] width 325 height 17
click at [207, 182] on label "Dancin' Around Dance Studio" at bounding box center [214, 186] width 97 height 18
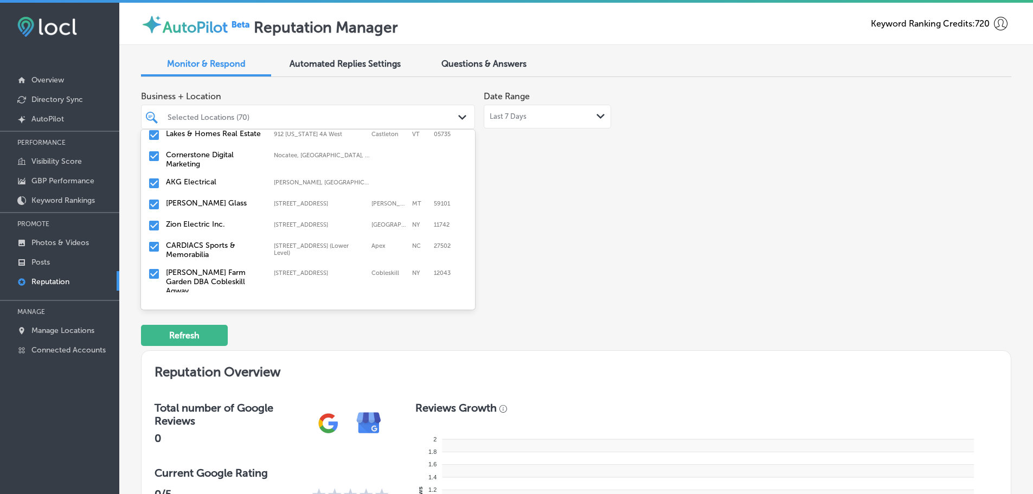
click at [217, 179] on label "AKG Electrical" at bounding box center [214, 181] width 97 height 9
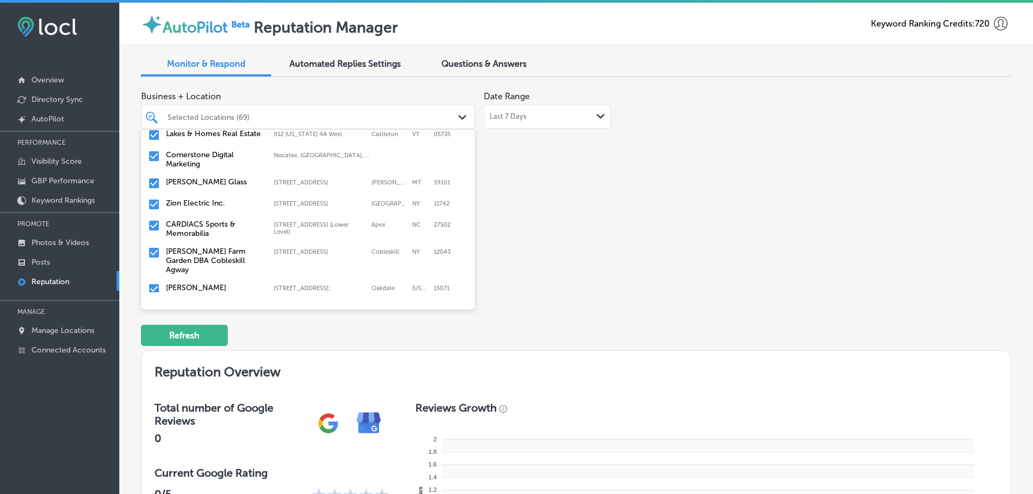
click at [214, 223] on label "CARDIACS Sports & Memorabilia" at bounding box center [214, 229] width 97 height 18
click at [217, 224] on label "[PERSON_NAME] Farm Garden DBA Cobleskill Agway" at bounding box center [214, 234] width 97 height 28
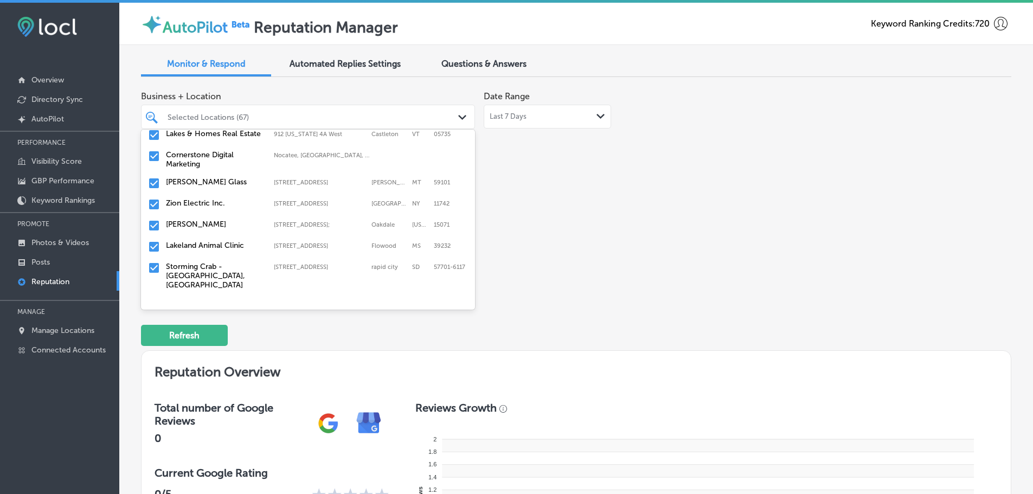
click at [214, 241] on label "Lakeland Animal Clinic" at bounding box center [214, 245] width 97 height 9
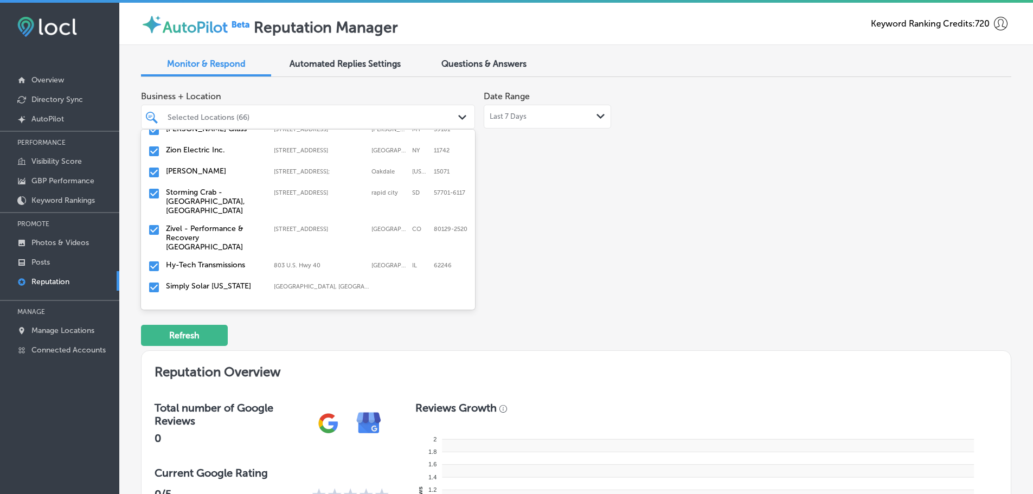
scroll to position [596, 0]
click at [217, 190] on label "Storming Crab - [GEOGRAPHIC_DATA], [GEOGRAPHIC_DATA]" at bounding box center [214, 201] width 97 height 28
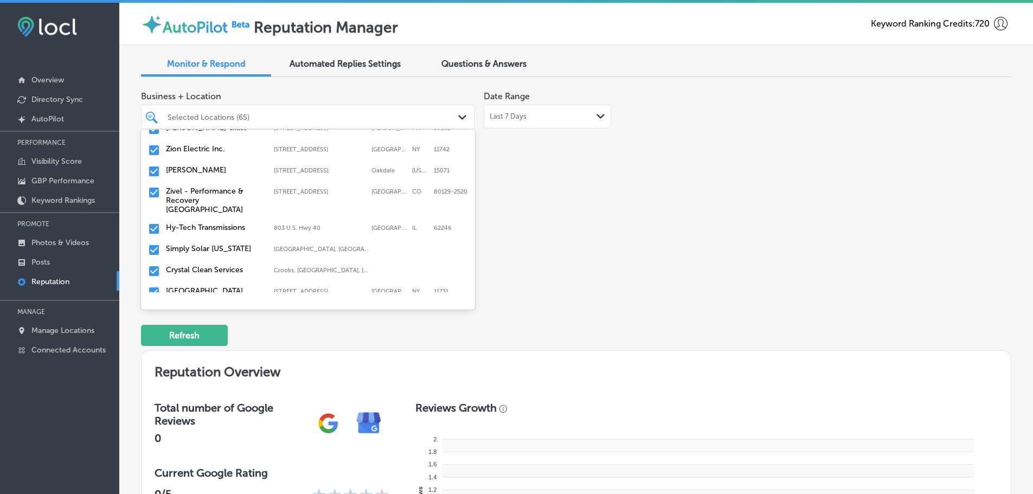
click at [215, 193] on label "Zivel - Performance & Recovery [GEOGRAPHIC_DATA]" at bounding box center [214, 201] width 97 height 28
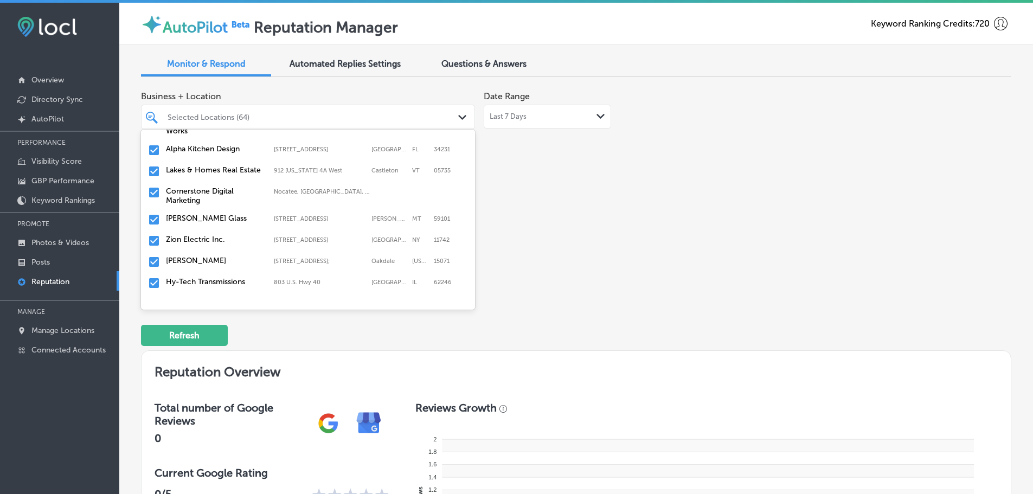
scroll to position [542, 0]
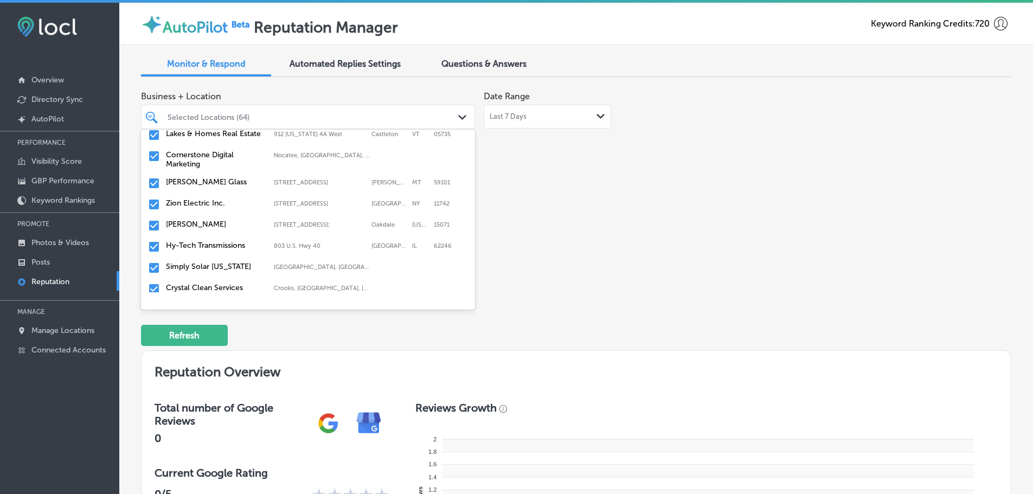
click at [213, 262] on label "Simply Solar [US_STATE]" at bounding box center [214, 266] width 97 height 9
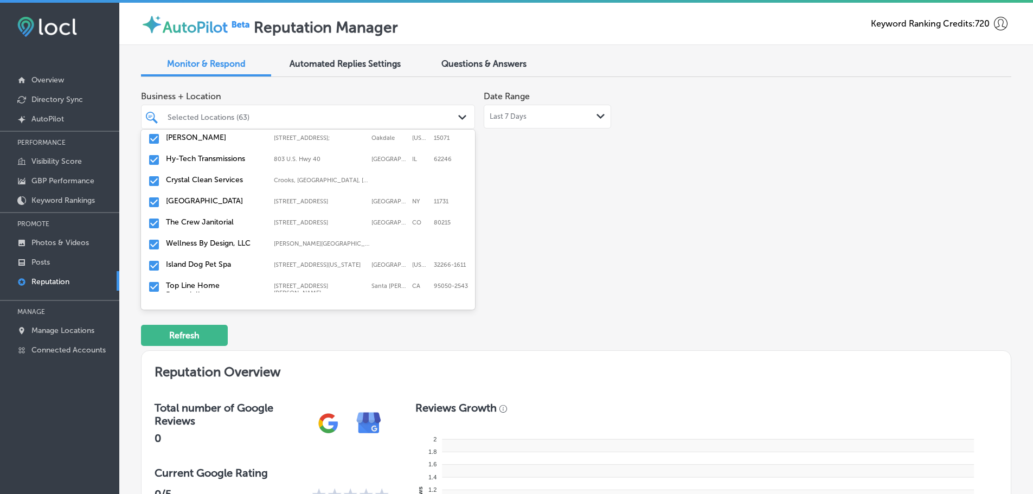
scroll to position [596, 0]
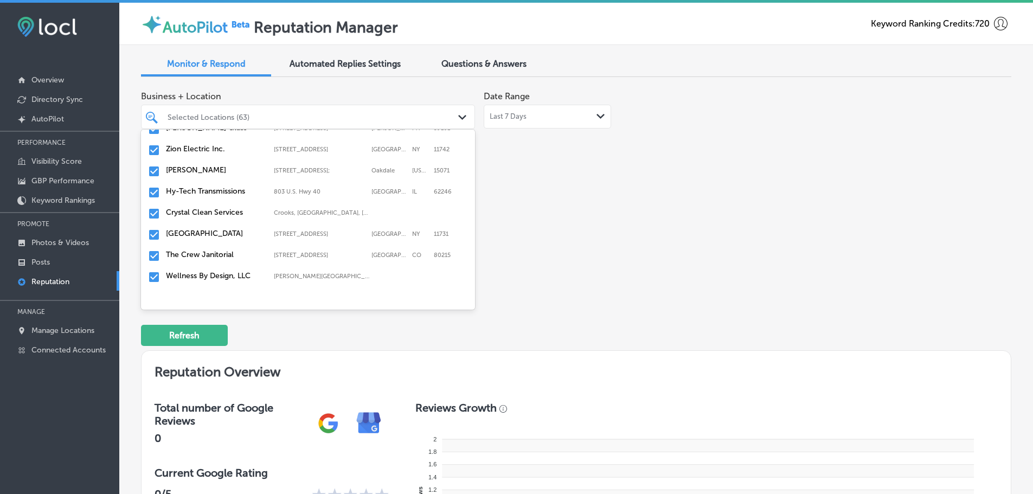
click at [208, 211] on div "Crystal Clean Services [GEOGRAPHIC_DATA], [GEOGRAPHIC_DATA], [GEOGRAPHIC_DATA] …" at bounding box center [307, 214] width 325 height 17
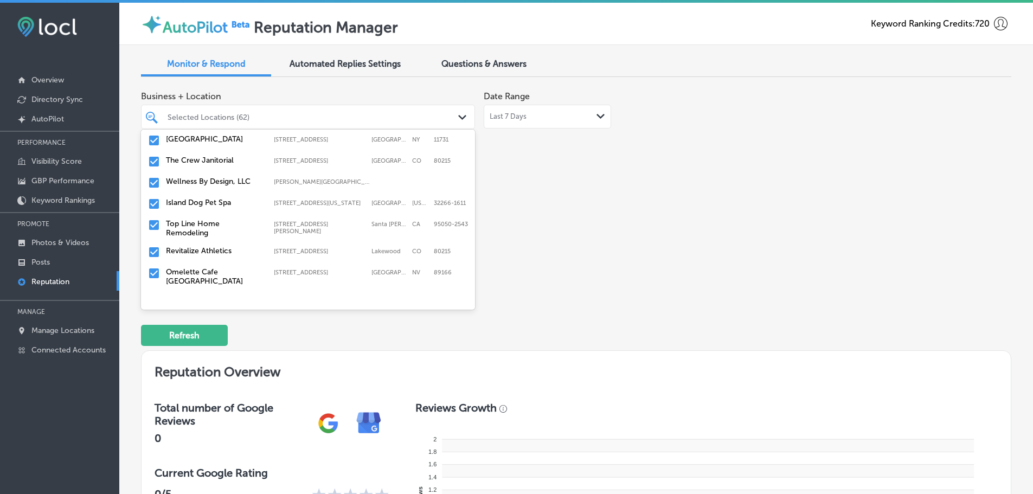
scroll to position [651, 0]
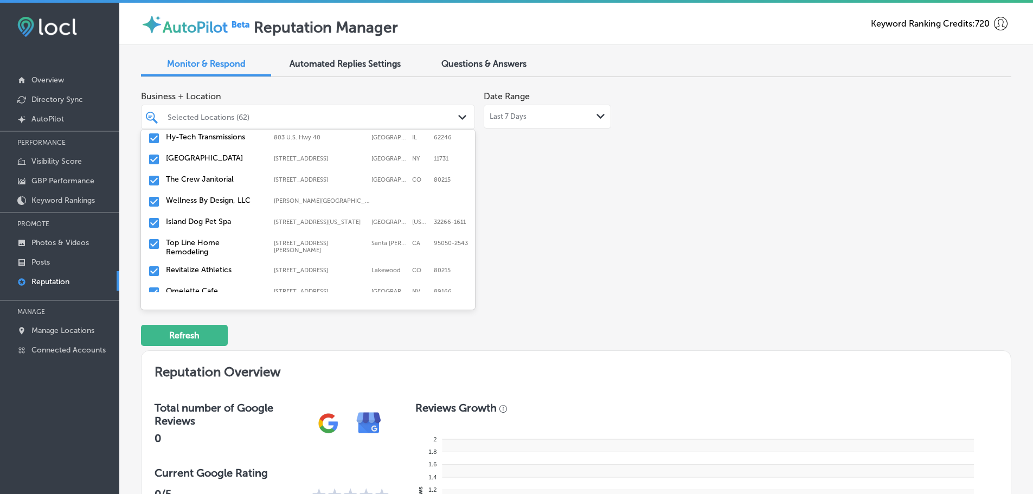
click at [213, 184] on div "The Crew Janitorial [STREET_ADDRESS][GEOGRAPHIC_DATA][STREET_ADDRESS]" at bounding box center [287, 179] width 242 height 9
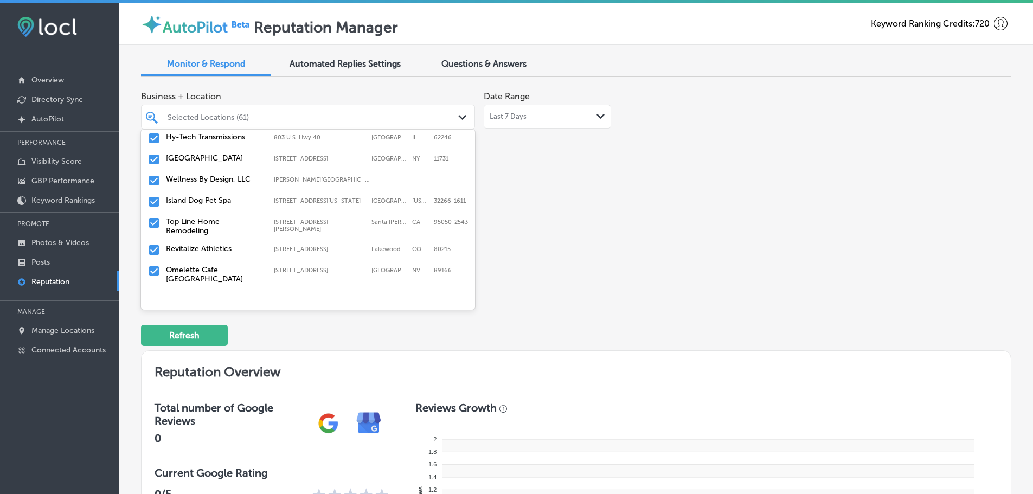
click at [209, 223] on label "Top Line Home Remodeling" at bounding box center [214, 226] width 97 height 18
click at [209, 223] on label "Revitalize Athletics" at bounding box center [214, 221] width 97 height 9
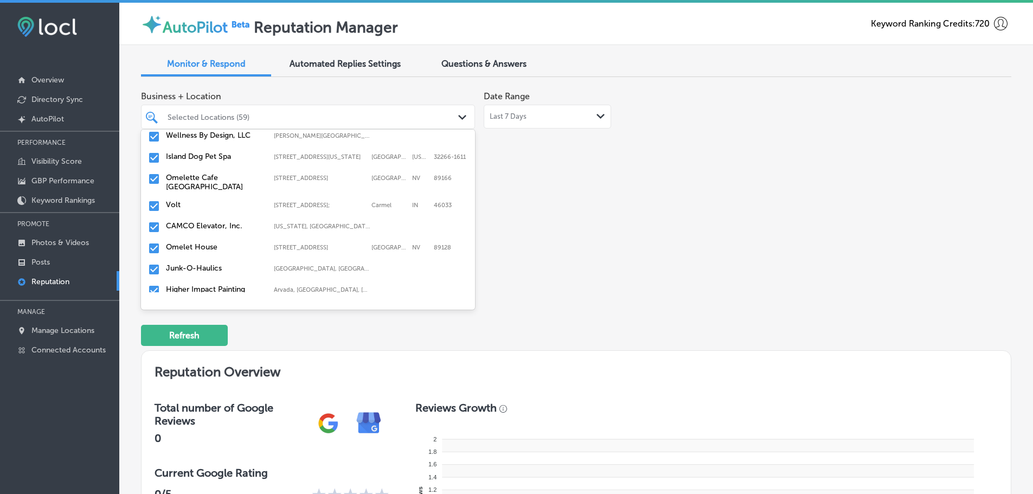
scroll to position [705, 0]
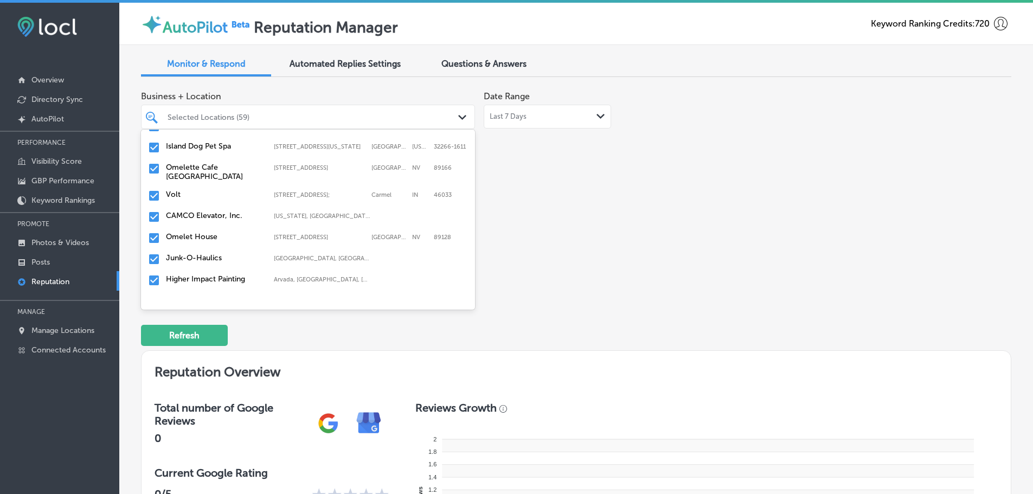
click at [204, 200] on div "Volt [STREET_ADDRESS] [STREET_ADDRESS]" at bounding box center [307, 196] width 325 height 17
click at [210, 201] on div "CAMCO Elevator, Inc. [US_STATE], [GEOGRAPHIC_DATA] | [US_STATE], [GEOGRAPHIC_DA…" at bounding box center [307, 196] width 325 height 17
click at [201, 201] on div "[GEOGRAPHIC_DATA] [STREET_ADDRESS][GEOGRAPHIC_DATA][STREET_ADDRESS]" at bounding box center [307, 196] width 325 height 17
click at [194, 198] on label "Junk-O-Haulics" at bounding box center [214, 194] width 97 height 9
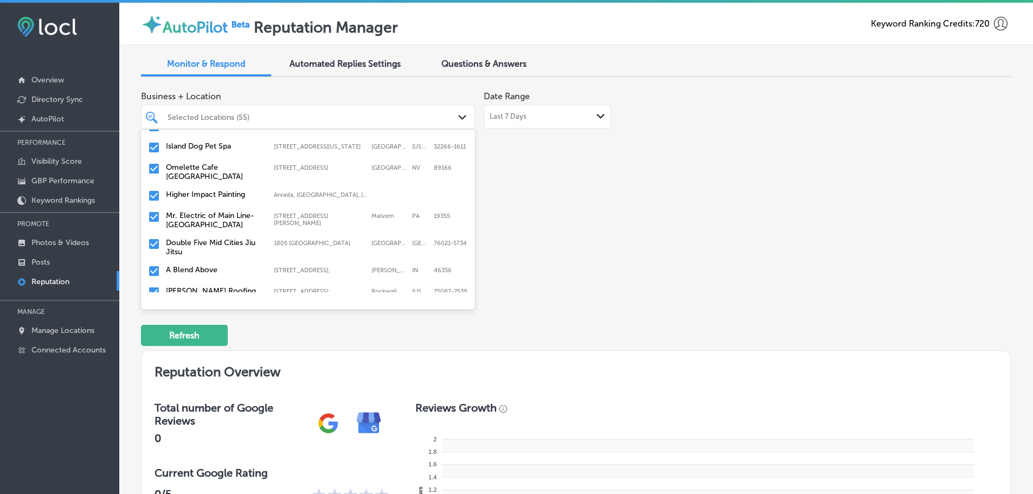
scroll to position [759, 0]
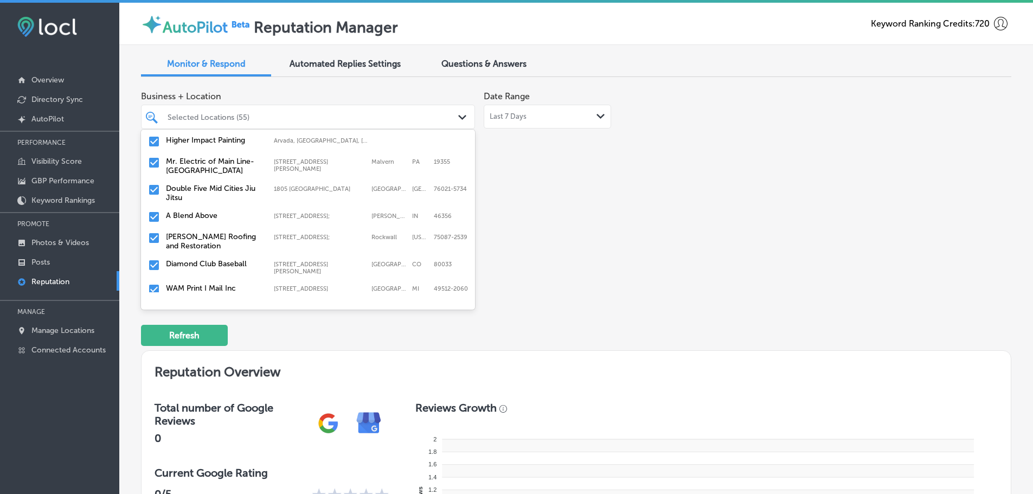
click at [201, 173] on label "Mr. Electric of Main Line-[GEOGRAPHIC_DATA]" at bounding box center [214, 166] width 97 height 18
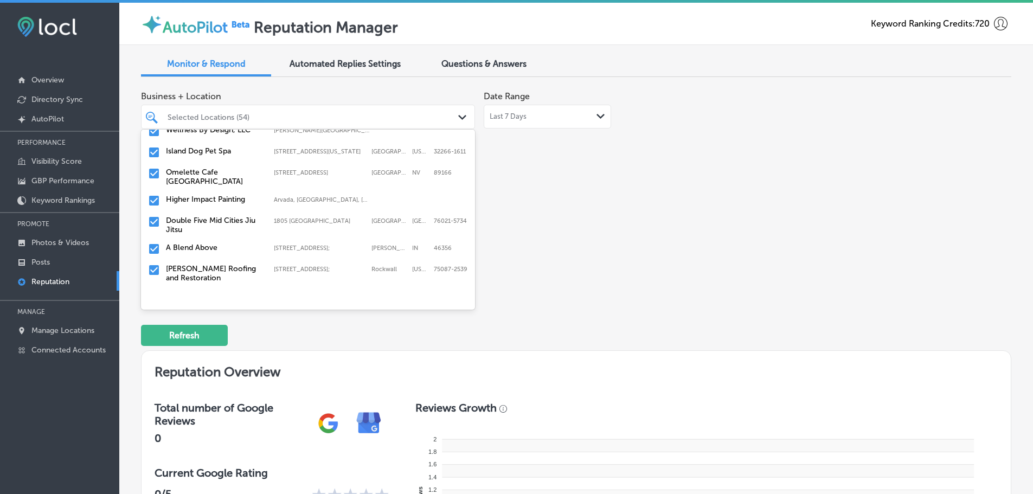
scroll to position [705, 0]
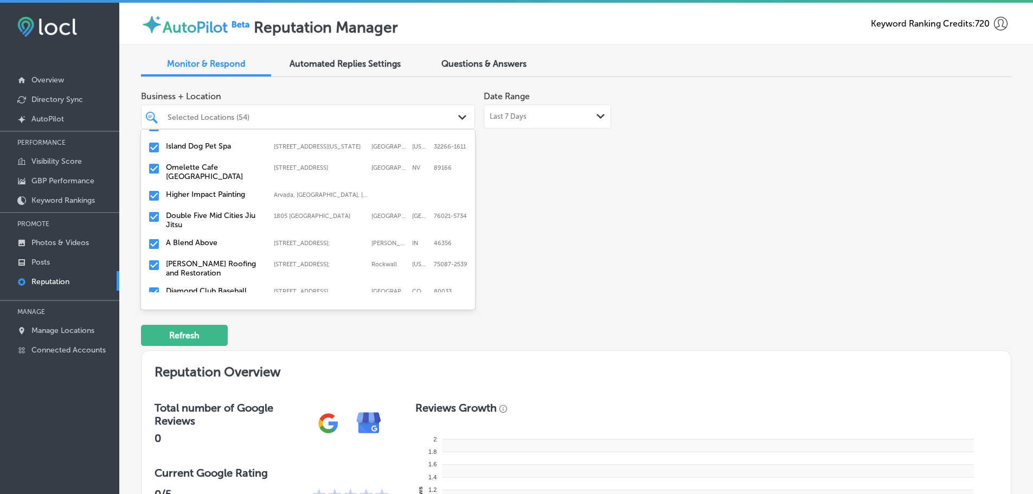
click at [201, 221] on label "Double Five Mid Cities Jiu Jitsu" at bounding box center [214, 220] width 97 height 18
click at [208, 233] on label "[PERSON_NAME] Roofing and Restoration" at bounding box center [214, 241] width 97 height 18
click at [208, 219] on label "A Blend Above" at bounding box center [214, 215] width 97 height 9
click at [208, 219] on label "Diamond Club Baseball" at bounding box center [214, 215] width 97 height 9
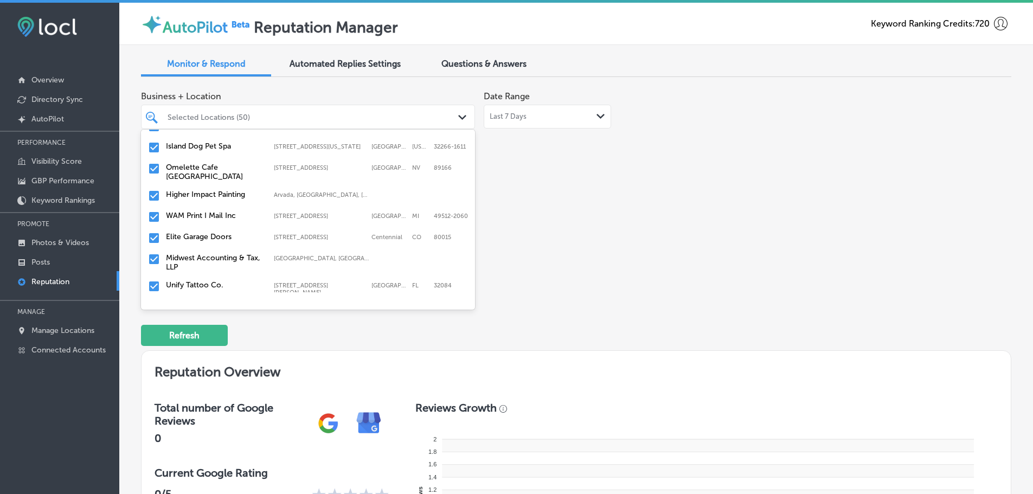
scroll to position [759, 0]
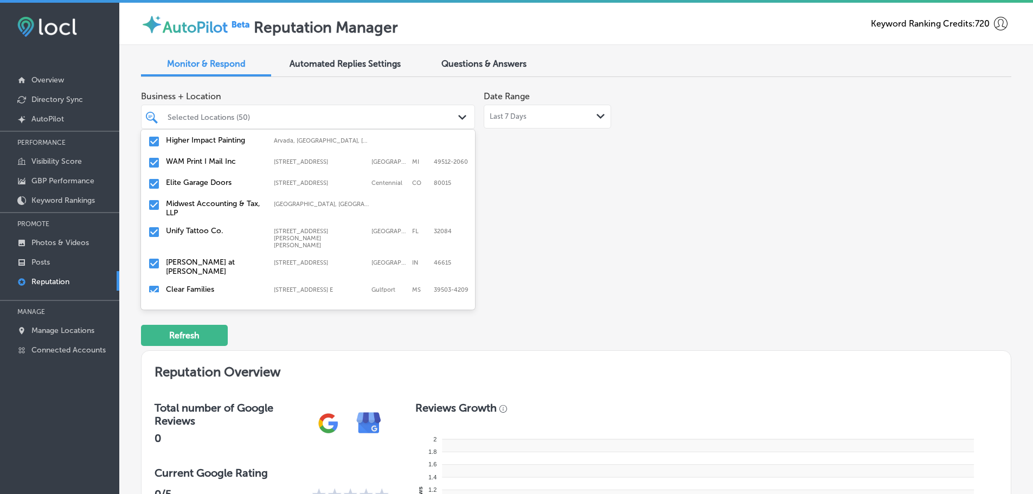
click at [208, 192] on div "Elite Garage Doors [STREET_ADDRESS] [STREET_ADDRESS]" at bounding box center [308, 184] width 334 height 21
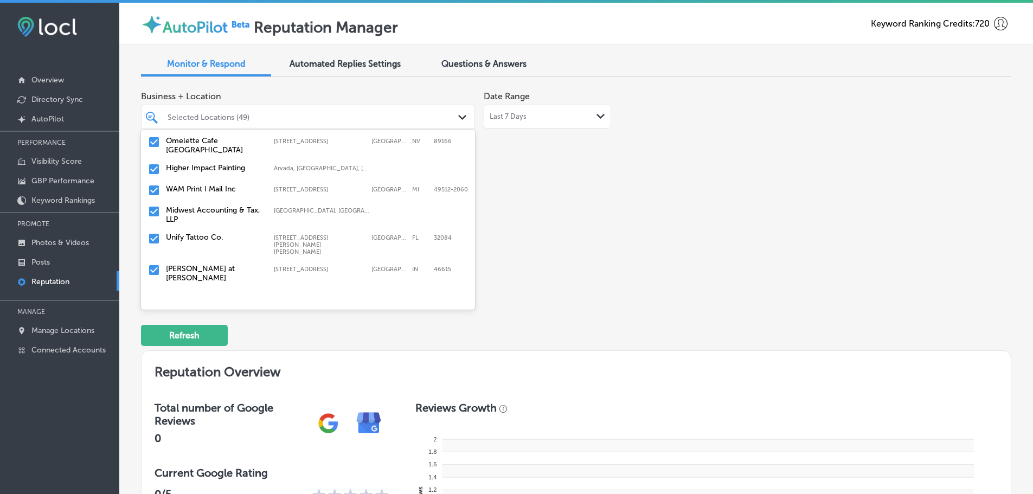
scroll to position [705, 0]
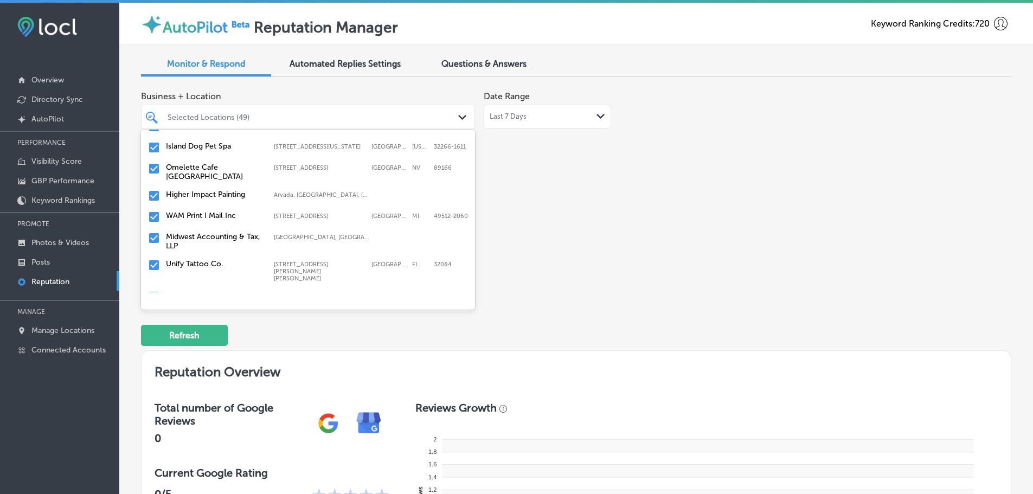
click at [202, 238] on label "Midwest Accounting & Tax, LLP" at bounding box center [214, 241] width 97 height 18
click at [201, 238] on label "Unify Tattoo Co." at bounding box center [214, 236] width 97 height 9
click at [201, 238] on label "[PERSON_NAME] at [PERSON_NAME]" at bounding box center [214, 241] width 97 height 18
click at [201, 238] on label "Clear Families [MEDICAL_DATA]" at bounding box center [214, 241] width 97 height 18
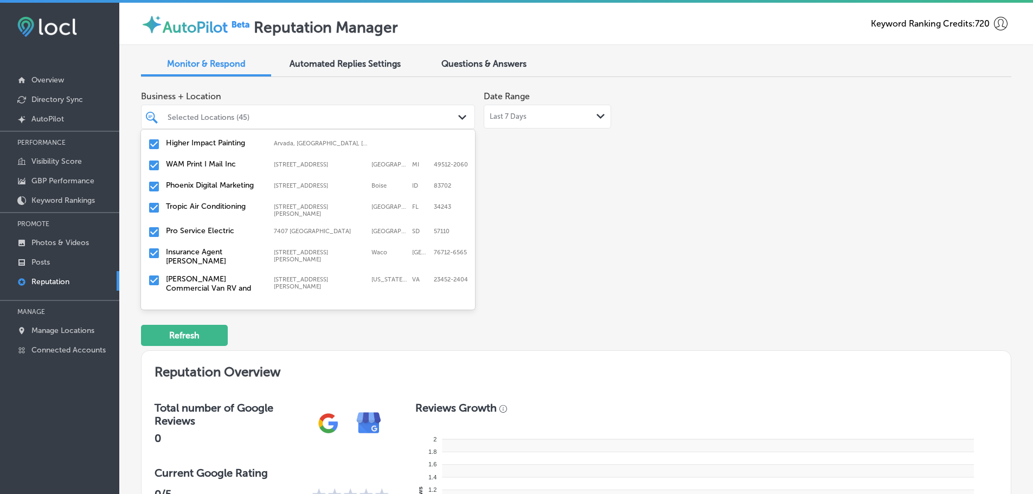
scroll to position [759, 0]
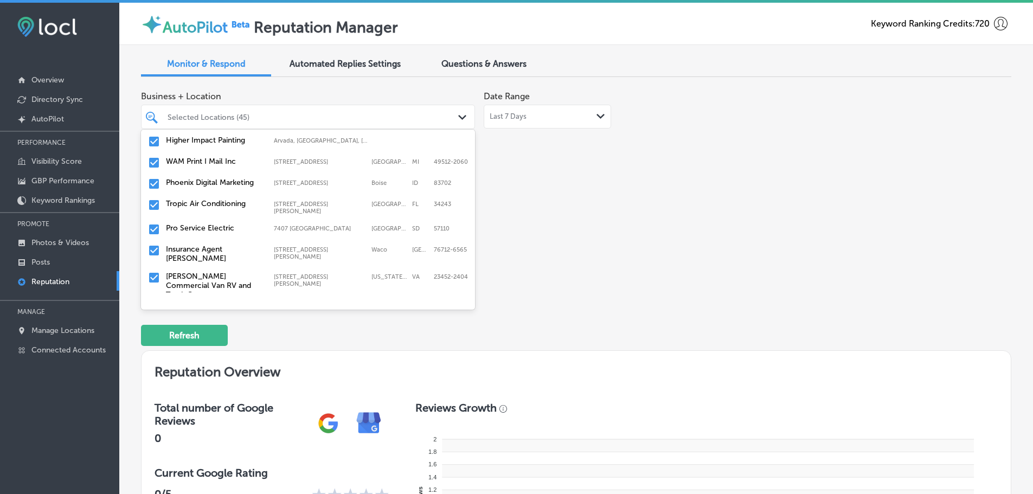
click at [206, 192] on div "Phoenix Digital Marketing [STREET_ADDRESS][GEOGRAPHIC_DATA][STREET_ADDRESS]" at bounding box center [308, 184] width 334 height 21
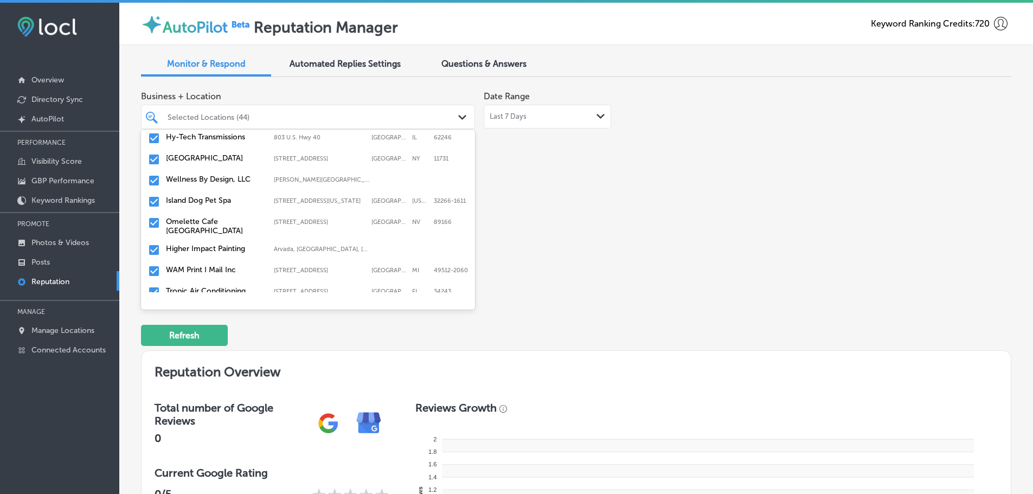
scroll to position [705, 0]
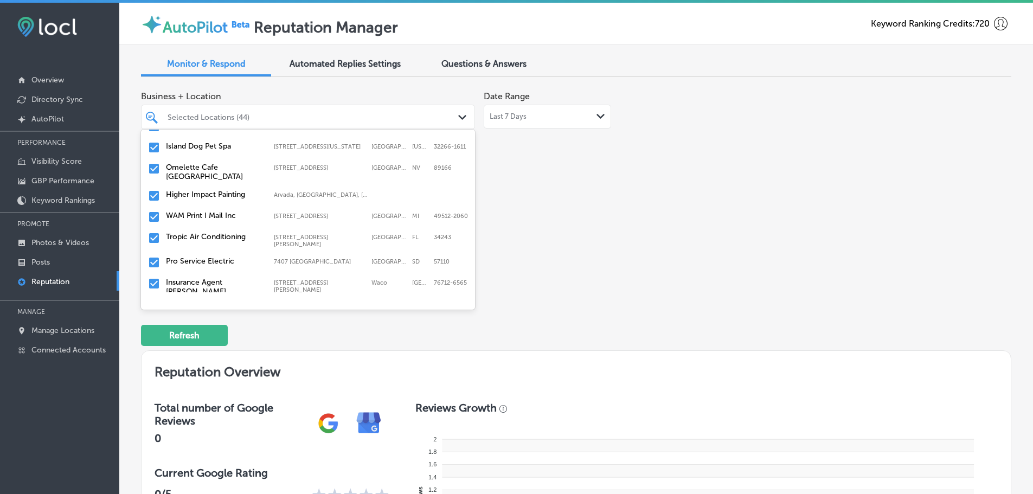
click at [210, 240] on label "Tropic Air Conditioning" at bounding box center [214, 236] width 97 height 9
click at [210, 240] on label "Pro Service Electric" at bounding box center [214, 236] width 97 height 9
click at [210, 240] on label "Insurance Agent [PERSON_NAME]" at bounding box center [214, 241] width 97 height 18
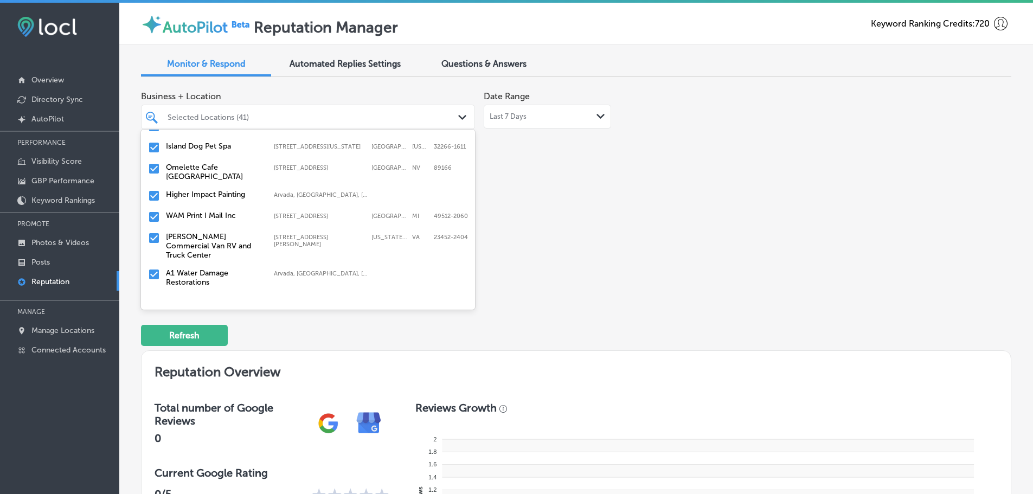
click at [210, 240] on label "[PERSON_NAME] Commercial Van RV and Truck Center" at bounding box center [214, 246] width 97 height 28
click at [206, 260] on label "Home Loans By [PERSON_NAME]" at bounding box center [214, 268] width 97 height 18
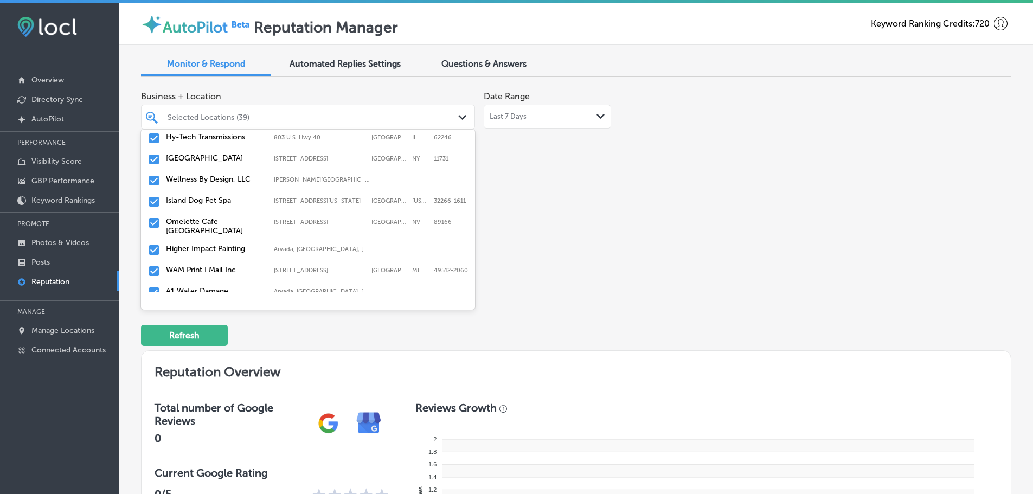
scroll to position [759, 0]
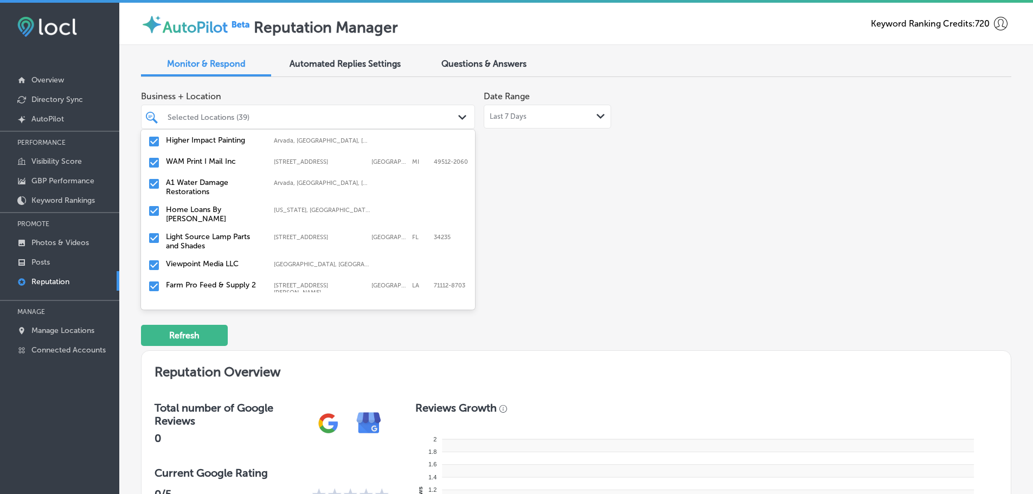
click at [215, 230] on div "Light Source Lamp Parts and Shades [STREET_ADDRESS] [STREET_ADDRESS]" at bounding box center [307, 241] width 325 height 23
click at [200, 278] on label "Smoke Rings '72" at bounding box center [214, 282] width 97 height 9
click at [205, 214] on div "Home Loans By [PERSON_NAME] [US_STATE], [GEOGRAPHIC_DATA] | [GEOGRAPHIC_DATA], …" at bounding box center [307, 214] width 325 height 23
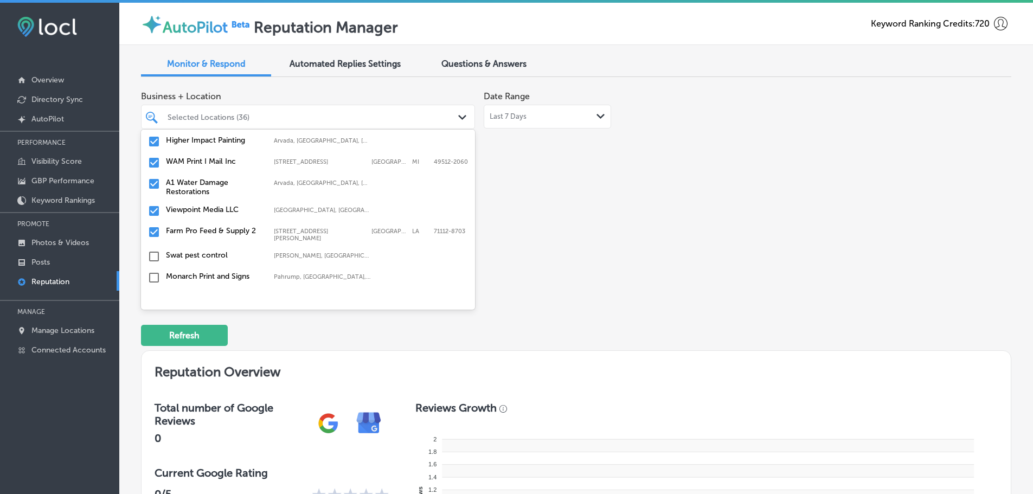
click at [205, 232] on label "Farm Pro Feed & Supply 2" at bounding box center [214, 230] width 97 height 9
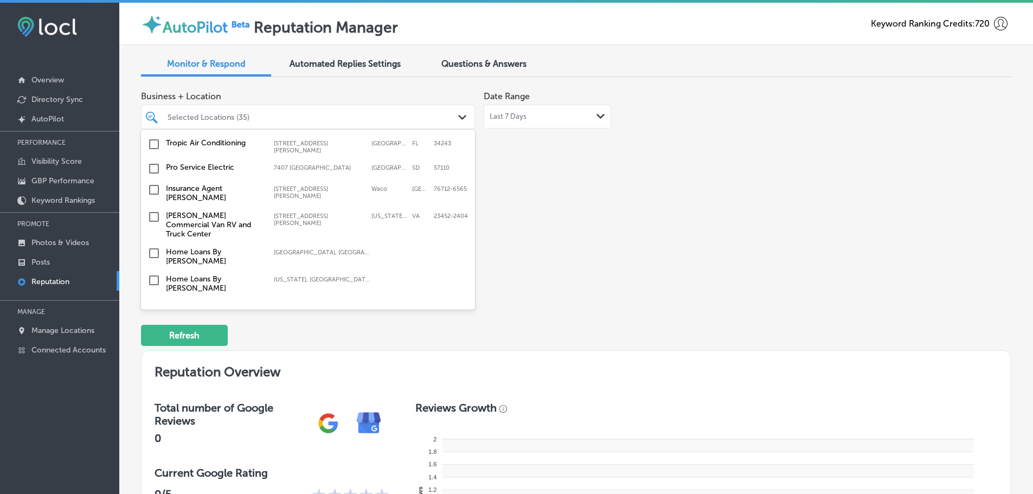
scroll to position [2924, 0]
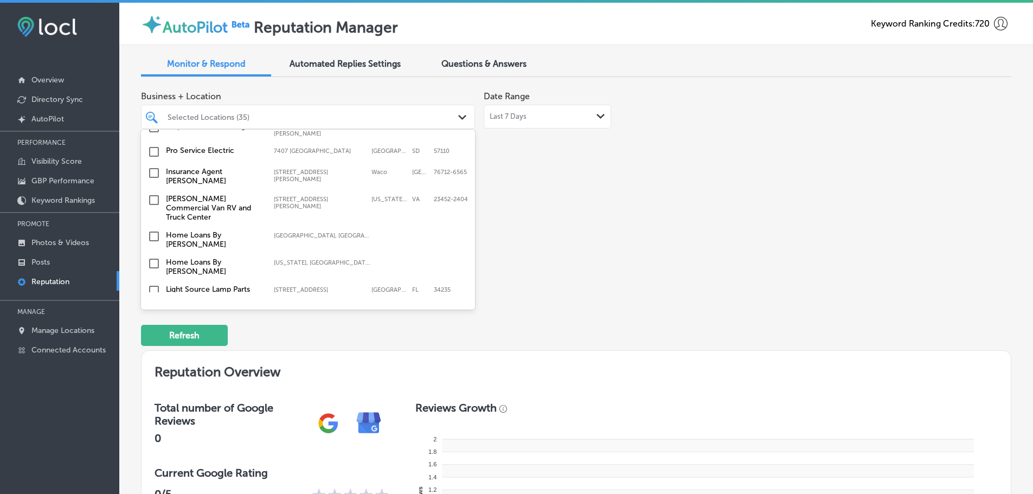
click at [234, 285] on label "Light Source Lamp Parts and Shades" at bounding box center [214, 294] width 97 height 18
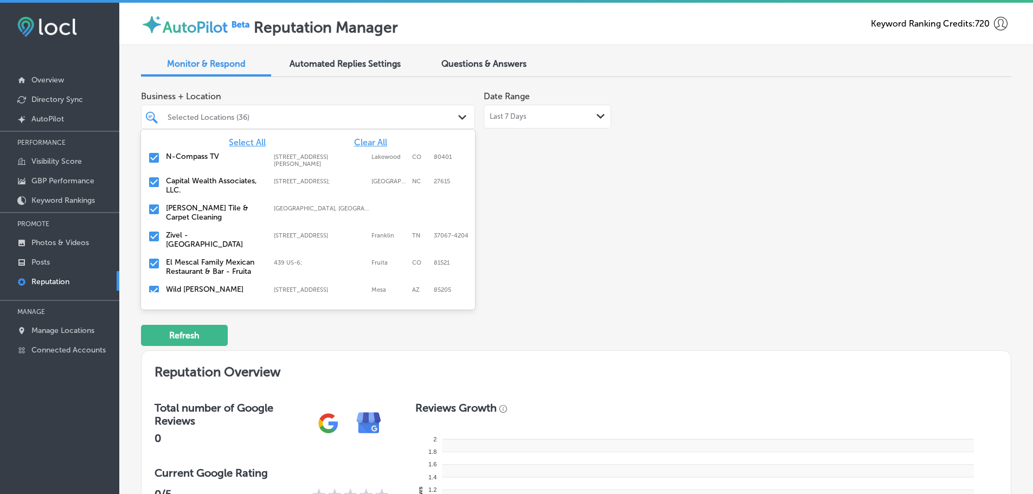
click at [589, 242] on div "Business + Location option [STREET_ADDRESS]. option 439 US-6; focused, 6 of 128…" at bounding box center [402, 188] width 522 height 204
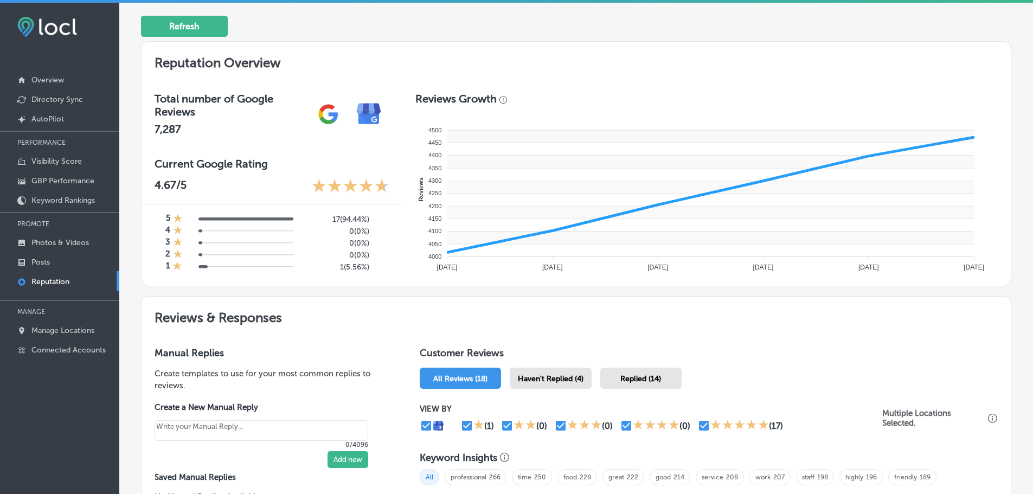
scroll to position [380, 0]
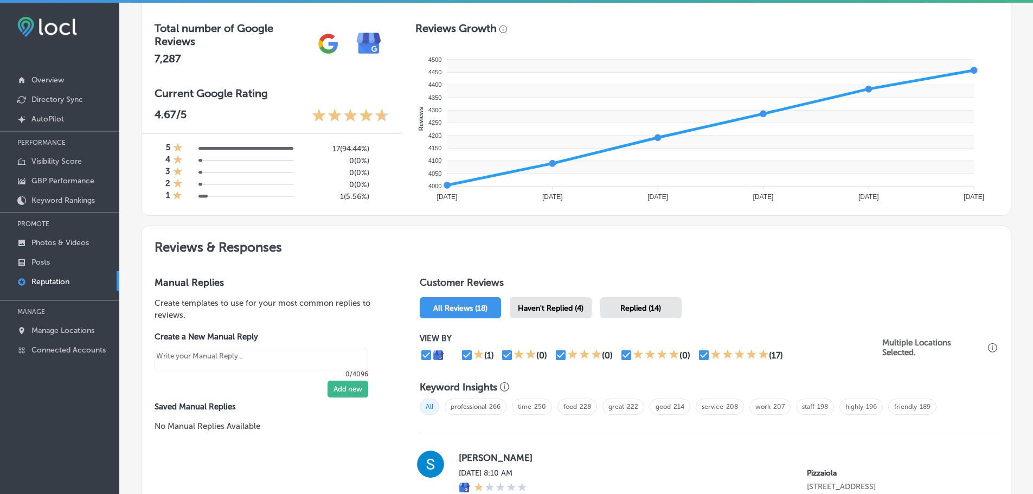
click at [534, 314] on div "Haven't Replied (4)" at bounding box center [551, 307] width 82 height 21
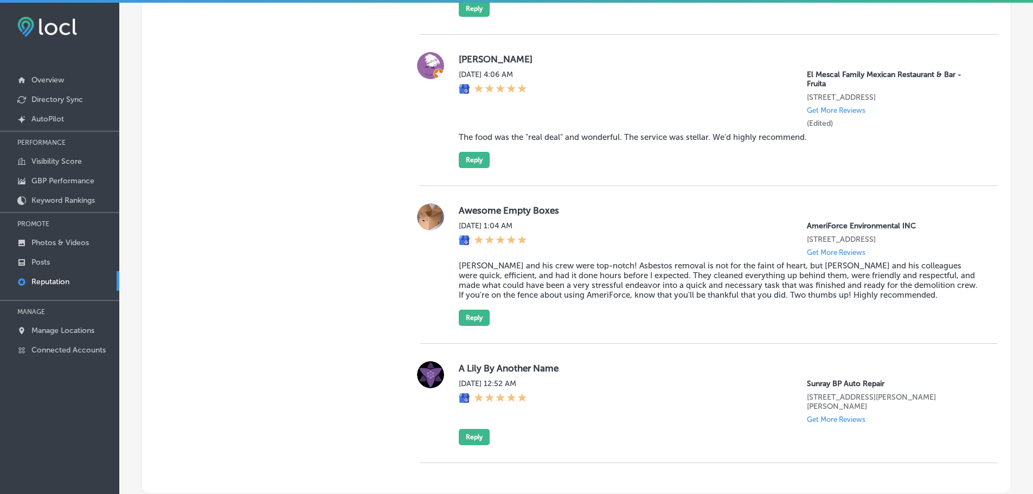
scroll to position [972, 0]
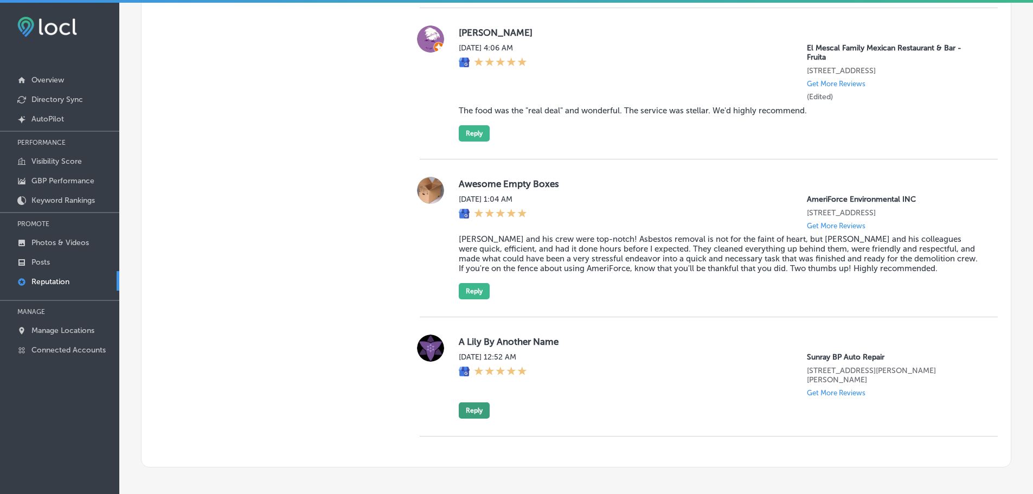
click at [463, 411] on button "Reply" at bounding box center [474, 410] width 31 height 16
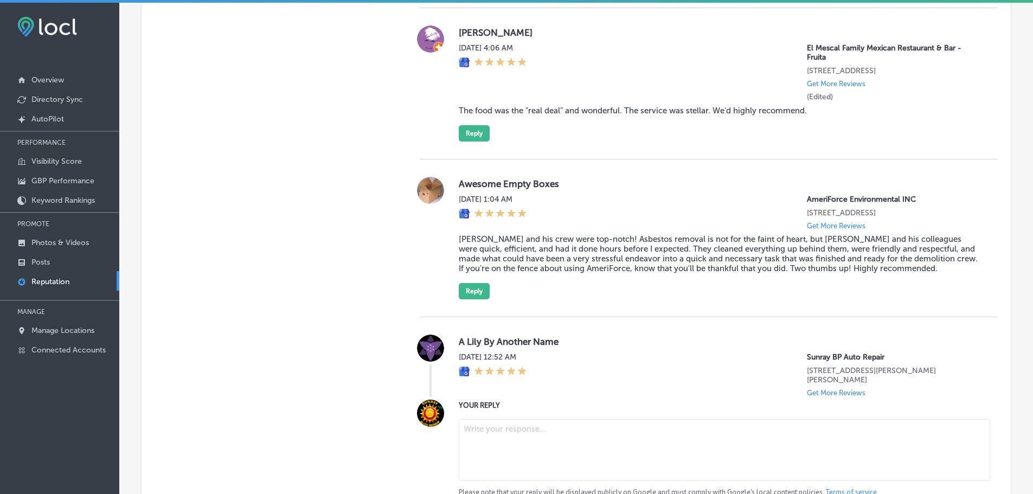
click at [515, 441] on textarea at bounding box center [724, 450] width 531 height 62
type textarea "x"
paste textarea "Thank you for the 5-star review! We appreciate your kind words about your exper…"
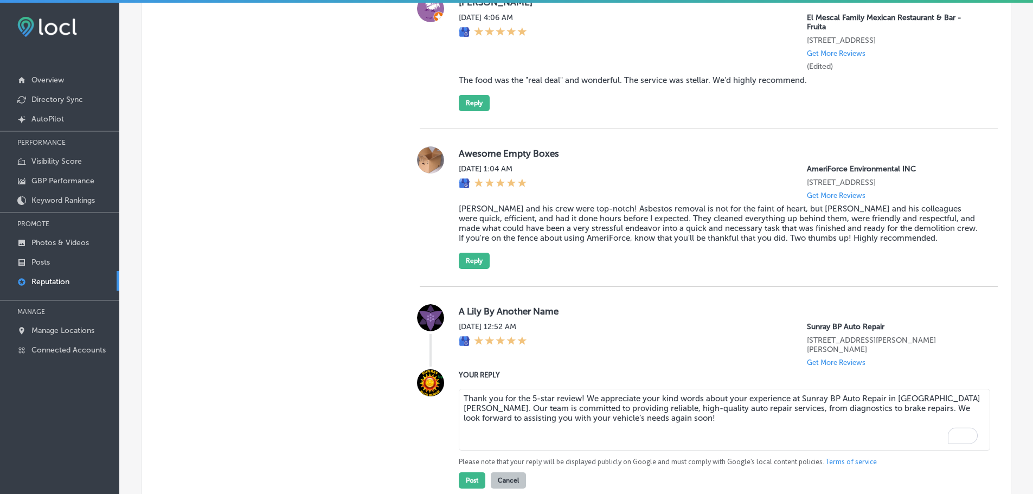
scroll to position [1081, 0]
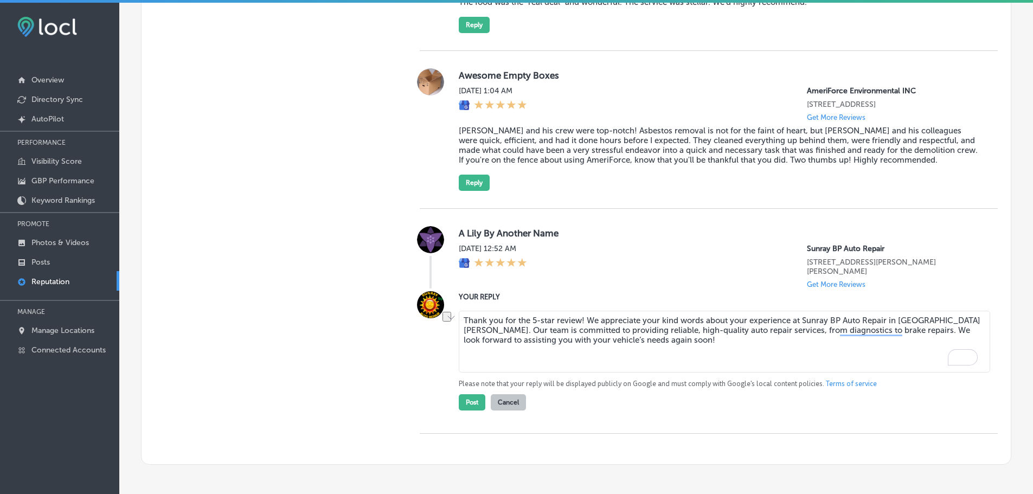
drag, startPoint x: 533, startPoint y: 320, endPoint x: 579, endPoint y: 321, distance: 45.6
click at [579, 321] on textarea "Thank you for the 5-star review! We appreciate your kind words about your exper…" at bounding box center [724, 342] width 531 height 62
drag, startPoint x: 634, startPoint y: 320, endPoint x: 676, endPoint y: 319, distance: 41.8
click at [676, 319] on textarea "Thank you for the 5 stars! We appreciate your kind words about your experience …" at bounding box center [724, 342] width 531 height 62
type textarea "Thank you for the 5 stars! We appreciate your feedback about your experience at…"
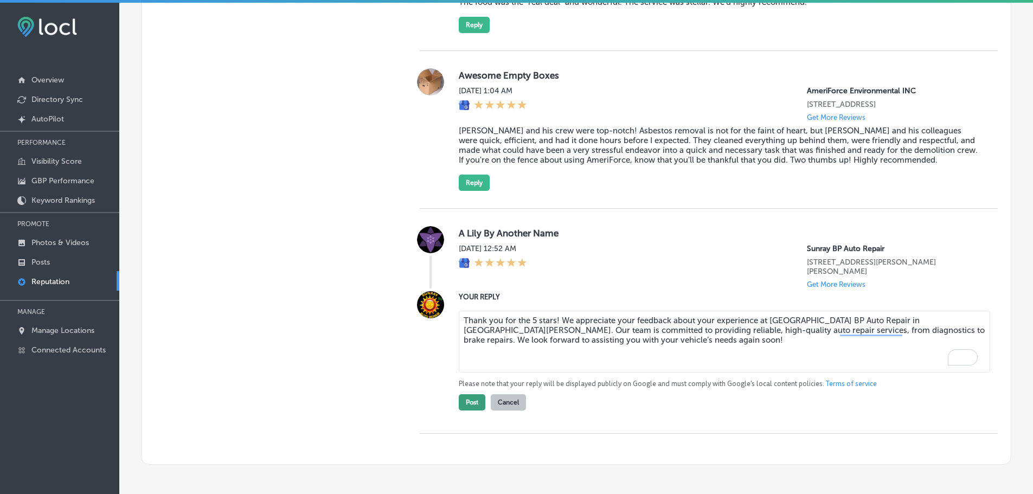
click at [470, 407] on button "Post" at bounding box center [472, 402] width 27 height 16
type textarea "x"
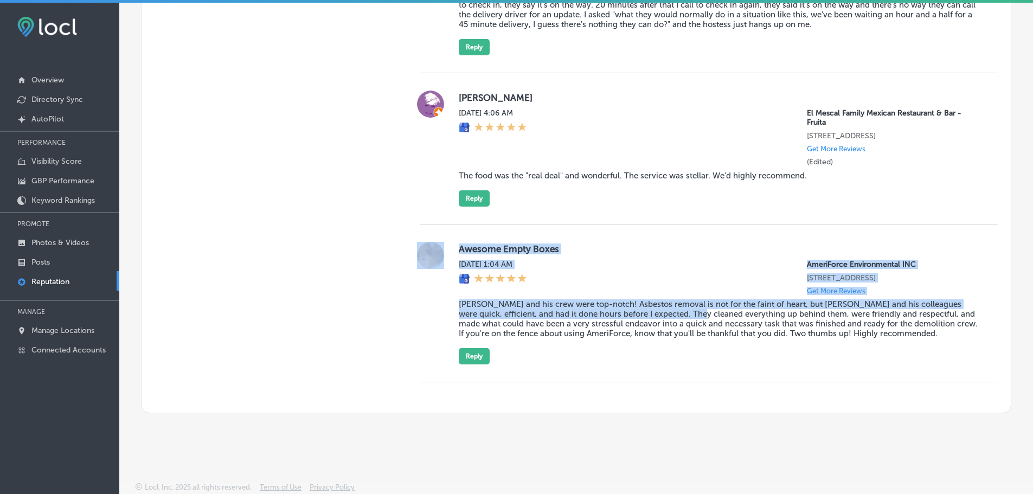
drag, startPoint x: 445, startPoint y: 304, endPoint x: 669, endPoint y: 316, distance: 224.3
click at [669, 316] on div "Awesome Empty Boxes [DATE] 1:04 AM AmeriForce Environmental INC [STREET_ADDRESS…" at bounding box center [709, 303] width 578 height 123
click at [652, 314] on blockquote "[PERSON_NAME] and his crew were top-notch! Asbestos removal is not for the fain…" at bounding box center [720, 318] width 522 height 39
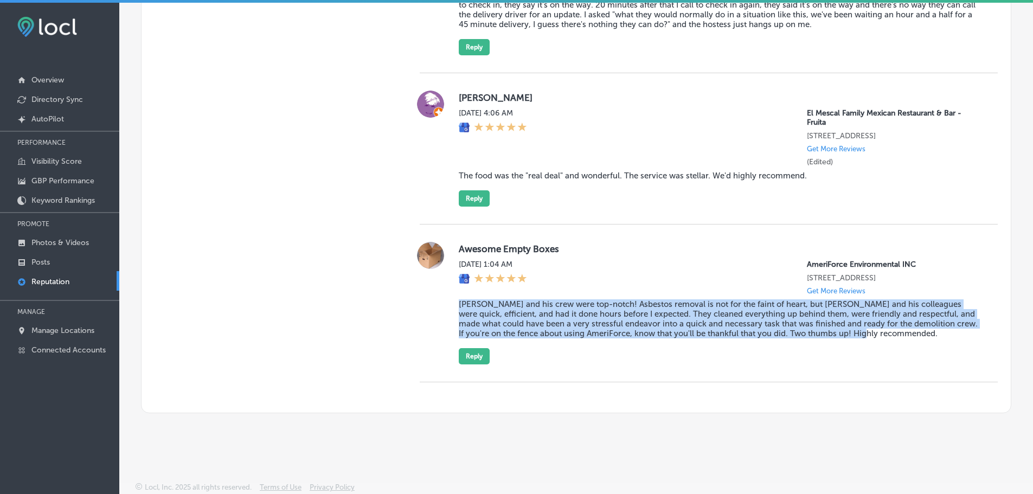
drag, startPoint x: 455, startPoint y: 304, endPoint x: 859, endPoint y: 336, distance: 404.6
click at [859, 336] on div "Awesome Empty Boxes [DATE] 1:04 AM AmeriForce Environmental INC [STREET_ADDRESS…" at bounding box center [709, 303] width 578 height 123
copy blockquote "[PERSON_NAME] and his crew were top-notch! Asbestos removal is not for the fain…"
click at [481, 360] on button "Reply" at bounding box center [474, 356] width 31 height 16
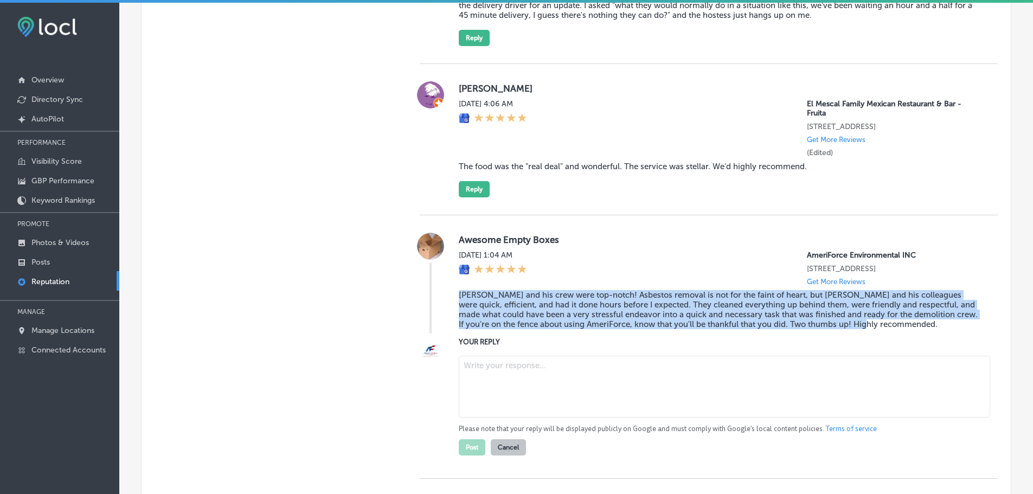
click at [498, 380] on textarea at bounding box center [724, 387] width 531 height 62
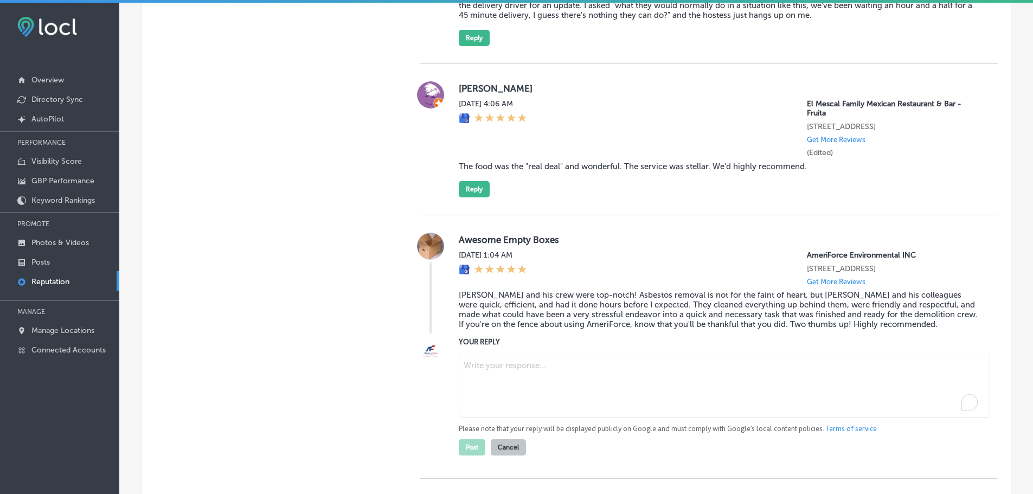
paste textarea "Thank you for the fantastic review! We’re so happy to hear that [PERSON_NAME] a…"
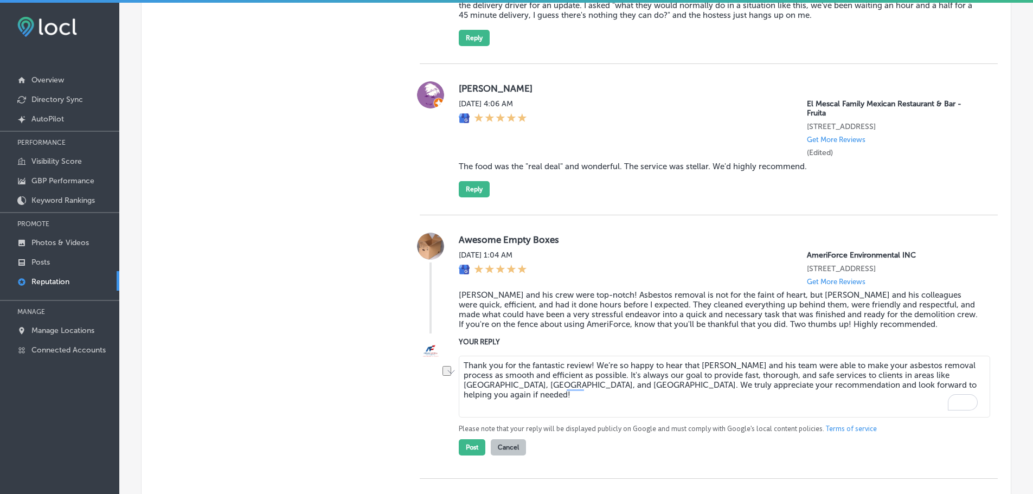
drag, startPoint x: 530, startPoint y: 373, endPoint x: 588, endPoint y: 375, distance: 57.5
click at [588, 375] on textarea "Thank you for the fantastic review! We’re so happy to hear that [PERSON_NAME] a…" at bounding box center [724, 387] width 531 height 62
click at [465, 374] on textarea "Thank you for the great feedback! We’re so happy to hear that [PERSON_NAME] and…" at bounding box center [724, 387] width 531 height 62
type textarea "Hi, thank you for the great feedback! We’re so happy to hear that [PERSON_NAME]…"
click at [466, 455] on button "Post" at bounding box center [472, 447] width 27 height 16
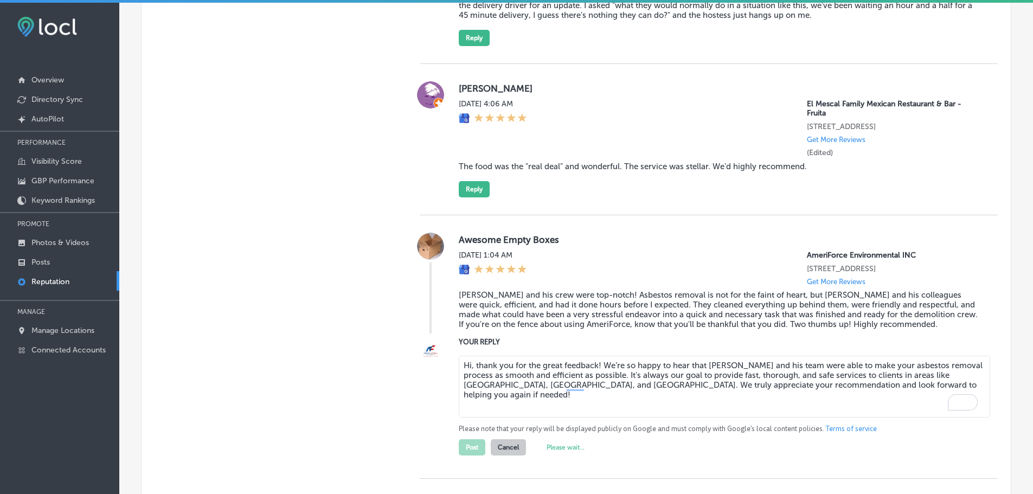
type textarea "x"
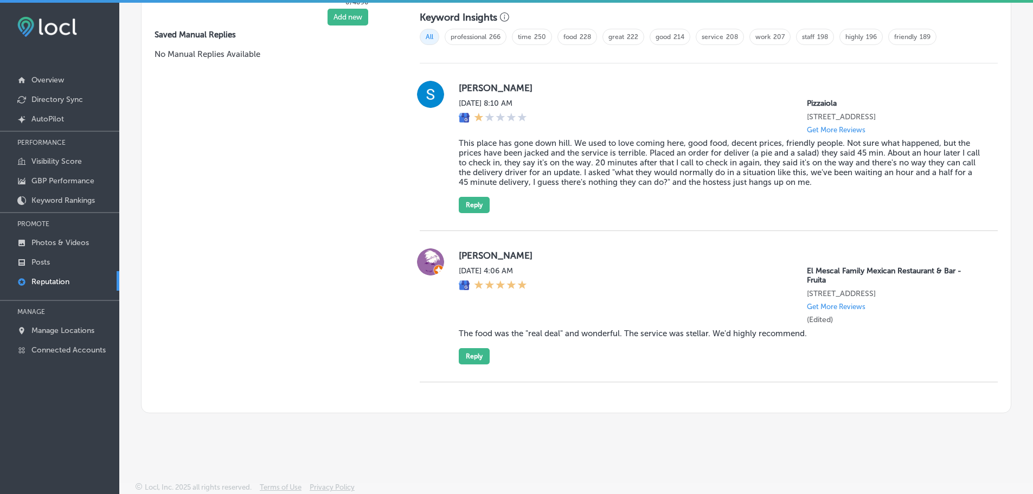
scroll to position [749, 0]
drag, startPoint x: 455, startPoint y: 330, endPoint x: 808, endPoint y: 338, distance: 353.6
click at [808, 338] on div "[PERSON_NAME][DATE] 4:06 AM El Mescal Family Mexican Restaurant & Bar - Fruita …" at bounding box center [709, 306] width 578 height 116
copy blockquote "The food was the "real deal" and wonderful. The service was stellar. We'd highl…"
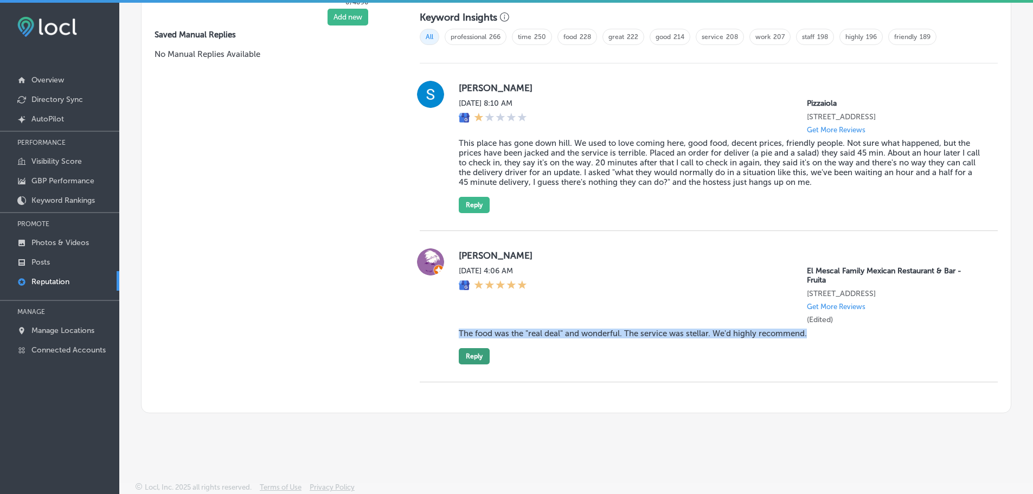
click at [459, 355] on button "Reply" at bounding box center [474, 356] width 31 height 16
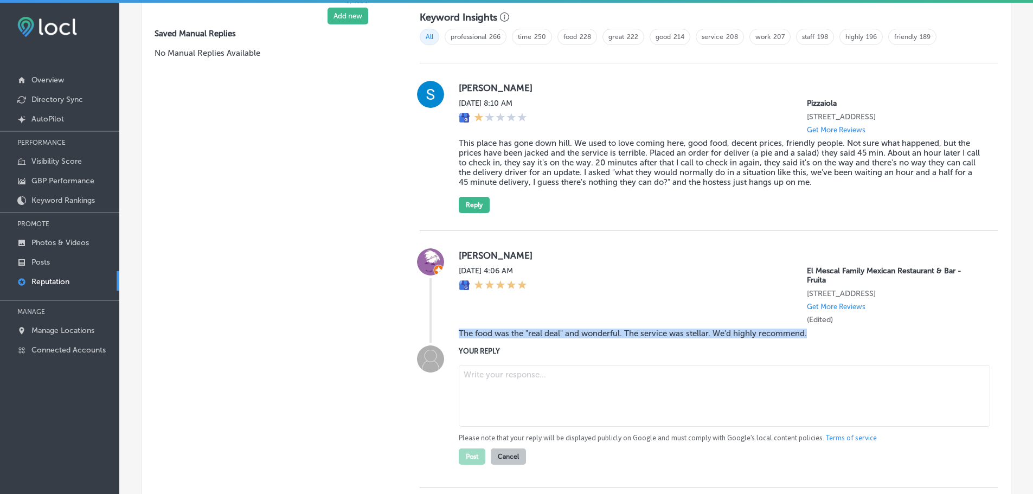
scroll to position [748, 0]
click at [528, 383] on textarea at bounding box center [724, 397] width 531 height 62
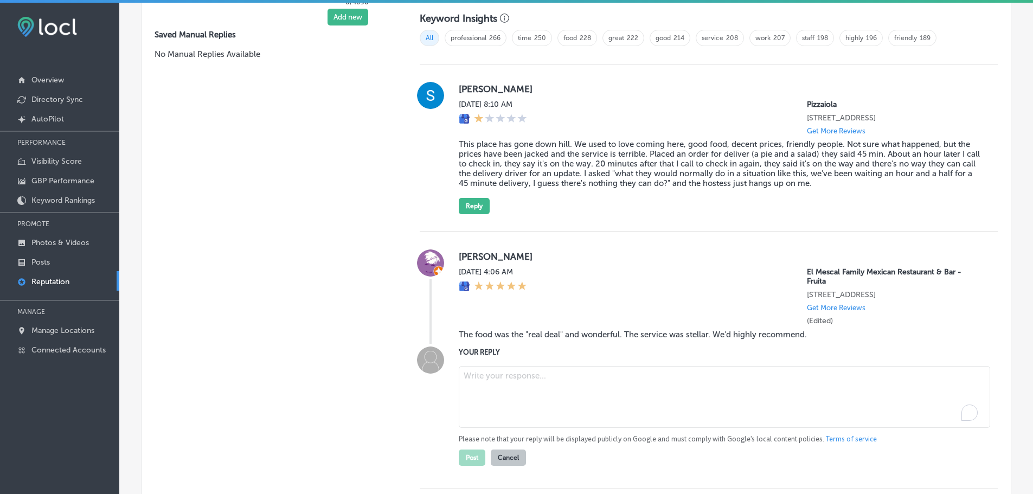
paste textarea "Thank you, [Reviewer’s Name], for your kind review! We’re so glad you enjoyed t…"
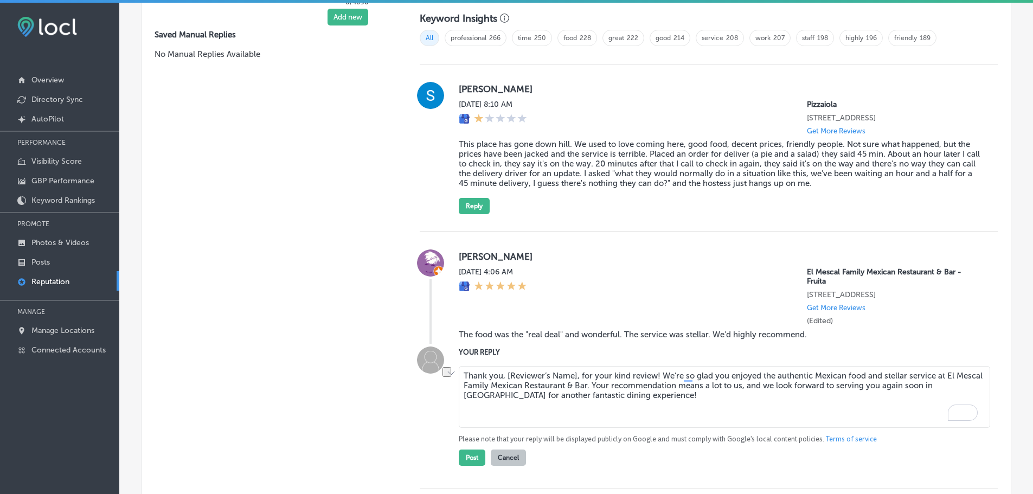
drag, startPoint x: 500, startPoint y: 377, endPoint x: 583, endPoint y: 376, distance: 83.0
click at [578, 376] on textarea "Thank you, [Reviewer’s Name], for your kind review! We’re so glad you enjoyed t…" at bounding box center [724, 397] width 531 height 62
click at [581, 371] on textarea "Thank you for your kind review! We’re so glad you enjoyed the authentic Mexican…" at bounding box center [724, 397] width 531 height 62
type textarea "Thank you for your kind review, [PERSON_NAME]! We’re so glad you enjoyed the au…"
click at [474, 457] on button "Post" at bounding box center [472, 458] width 27 height 16
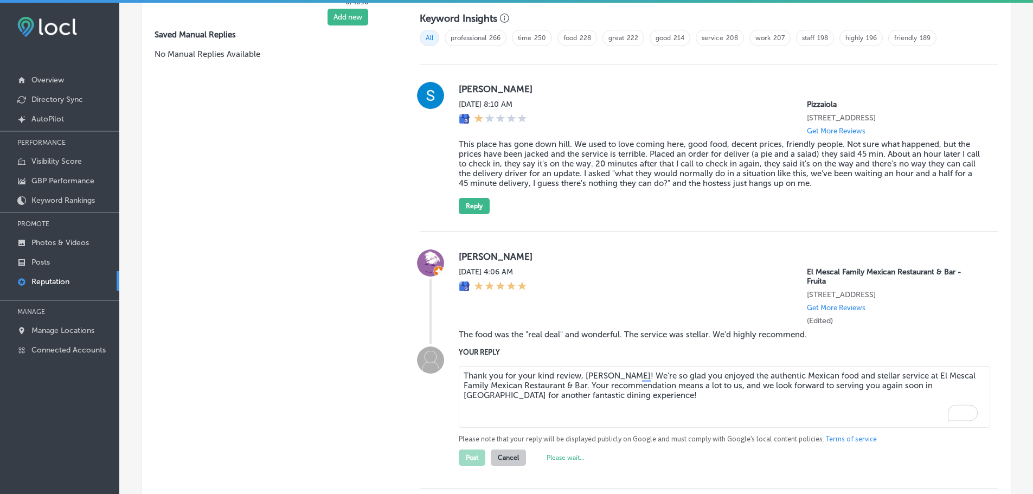
type textarea "x"
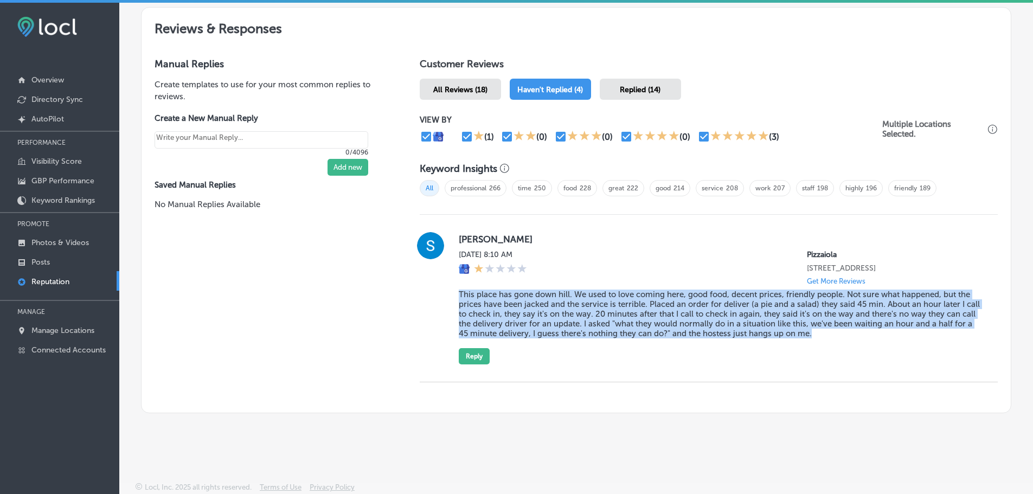
drag, startPoint x: 452, startPoint y: 293, endPoint x: 877, endPoint y: 332, distance: 426.9
click at [877, 332] on div "[PERSON_NAME][DATE] 8:10 AM Pizzaiola [STREET_ADDRESS] Get More Reviews This pl…" at bounding box center [709, 298] width 578 height 132
copy blockquote "This place has gone down hill. We used to love coming here, good food, decent p…"
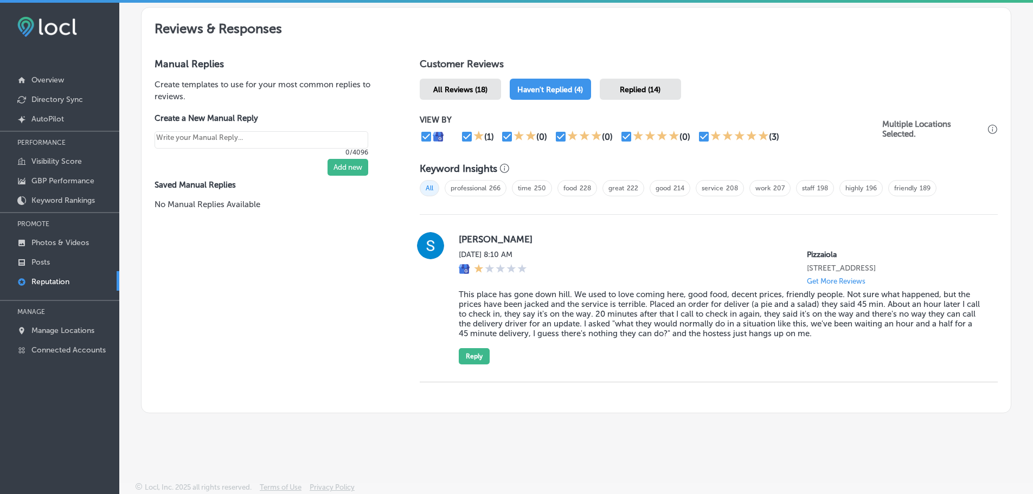
click at [375, 301] on div "Manual Replies Create templates to use for your most common replies to reviews.…" at bounding box center [270, 229] width 256 height 368
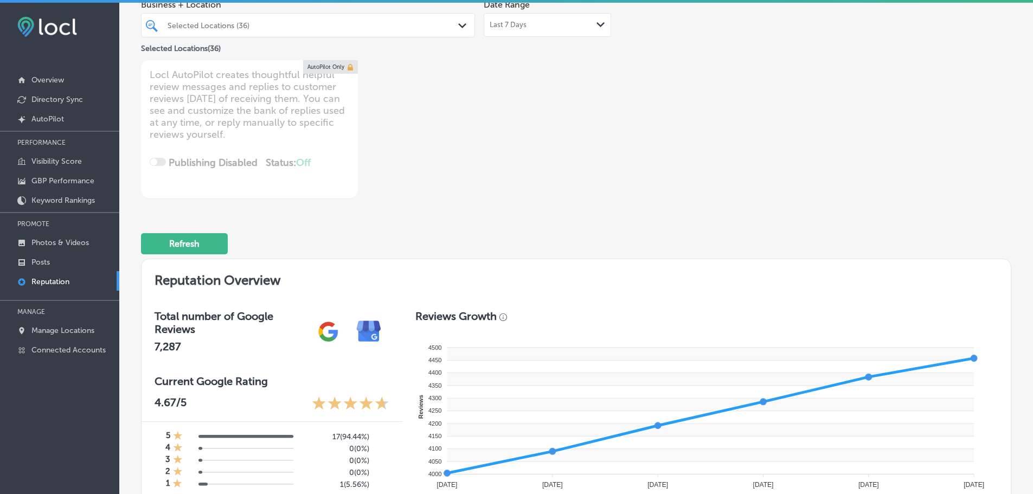
scroll to position [0, 0]
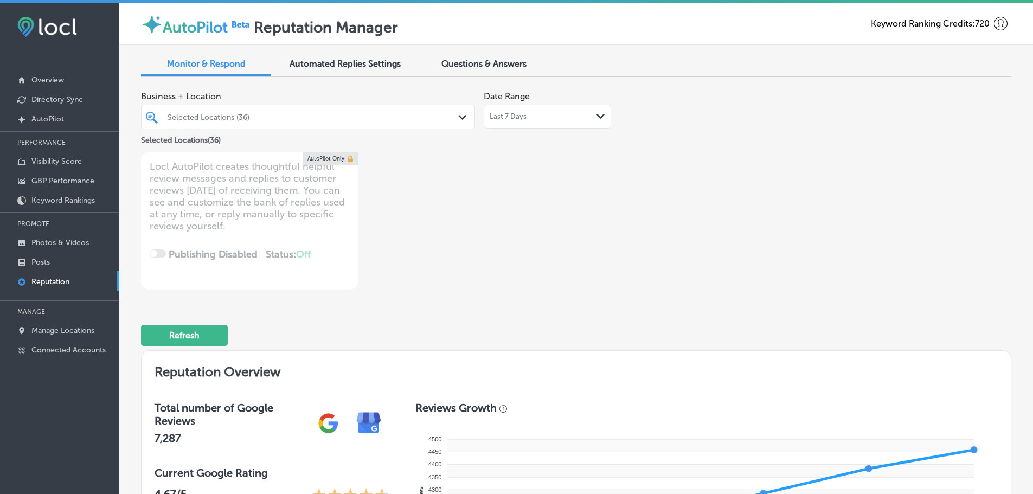
click at [477, 61] on span "Questions & Answers" at bounding box center [483, 64] width 85 height 10
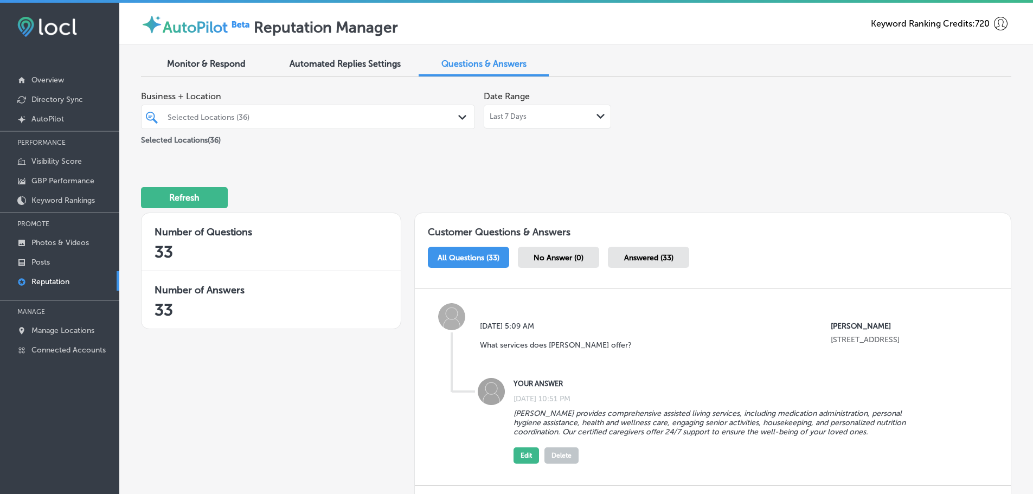
click at [458, 117] on polygon at bounding box center [462, 117] width 8 height 5
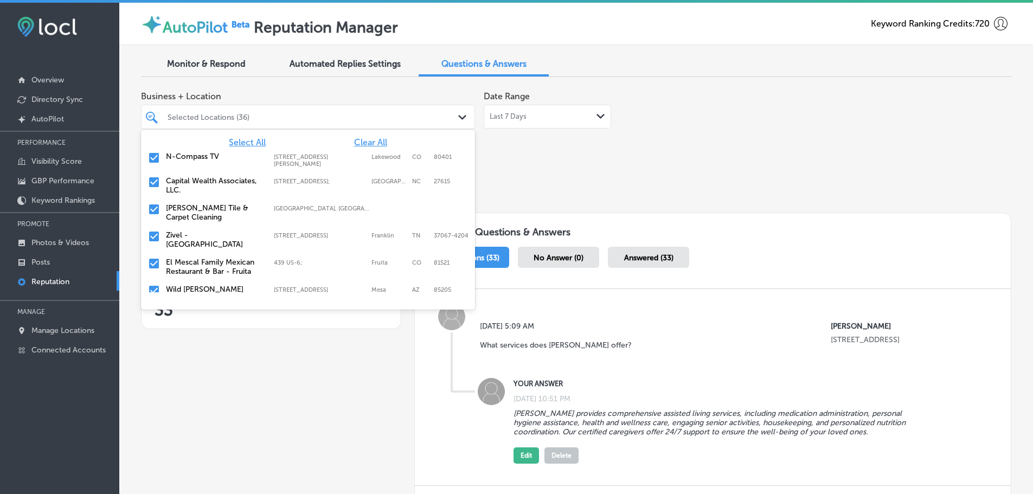
click at [369, 141] on span "Clear All" at bounding box center [370, 142] width 33 height 10
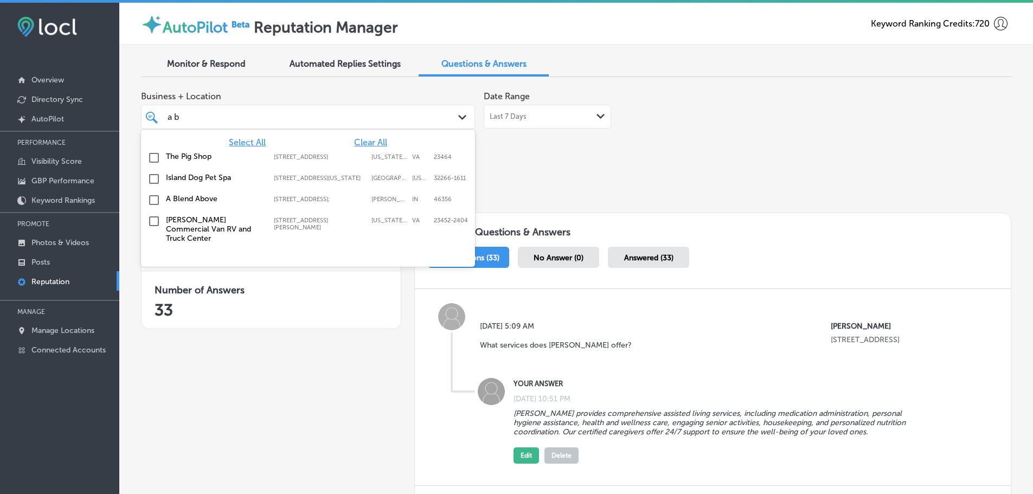
click at [201, 200] on label "A Blend Above" at bounding box center [214, 198] width 97 height 9
type input "a b"
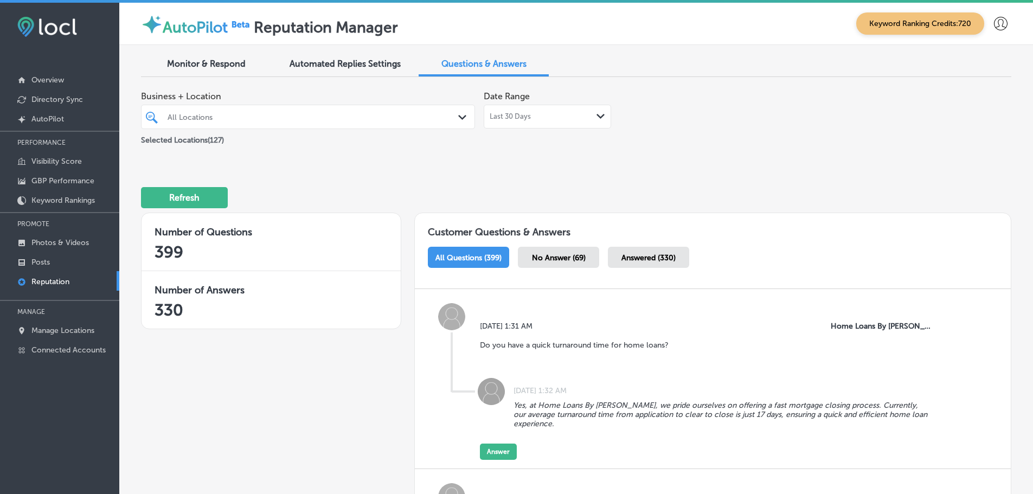
click at [383, 120] on div "All Locations" at bounding box center [314, 116] width 292 height 9
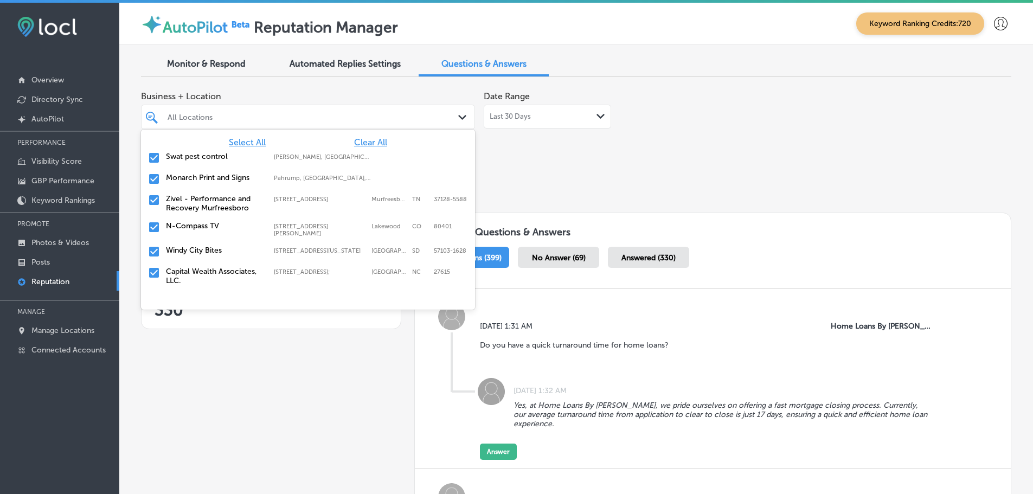
click at [360, 141] on span "Clear All" at bounding box center [370, 142] width 33 height 10
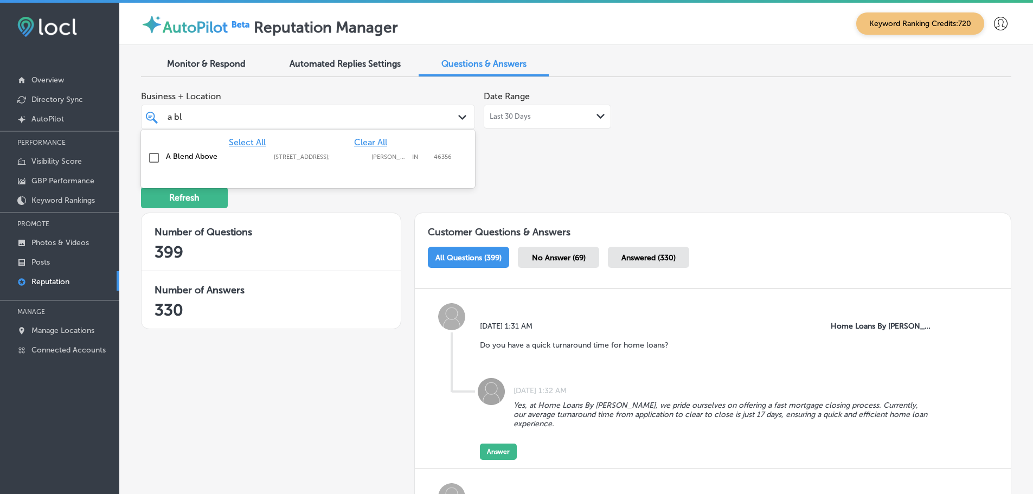
click at [308, 158] on label "[STREET_ADDRESS];" at bounding box center [320, 156] width 92 height 7
type input "a bl"
